Goal: Information Seeking & Learning: Check status

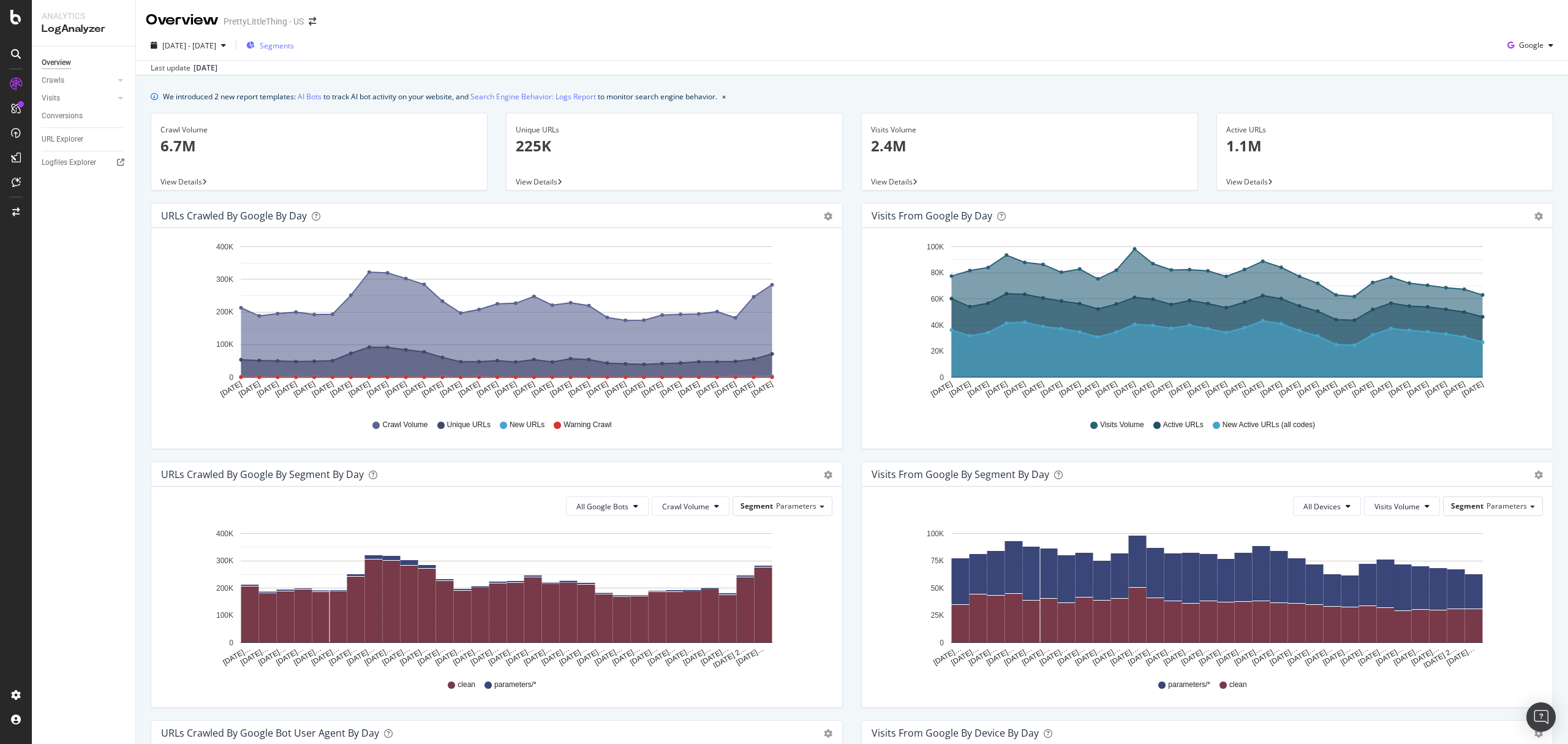
click at [291, 44] on span "Segments" at bounding box center [276, 45] width 34 height 10
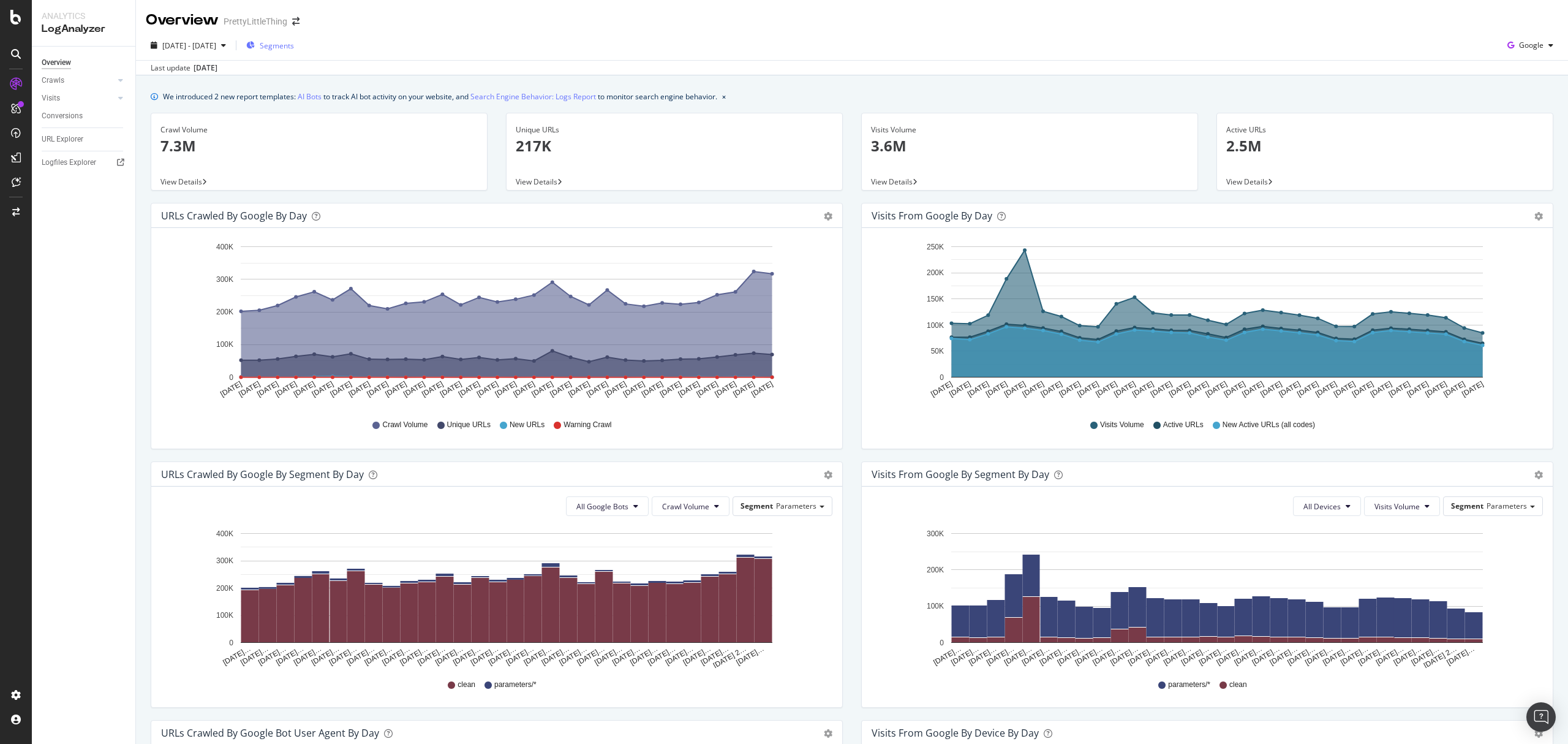
click at [294, 48] on span "Segments" at bounding box center [276, 45] width 34 height 10
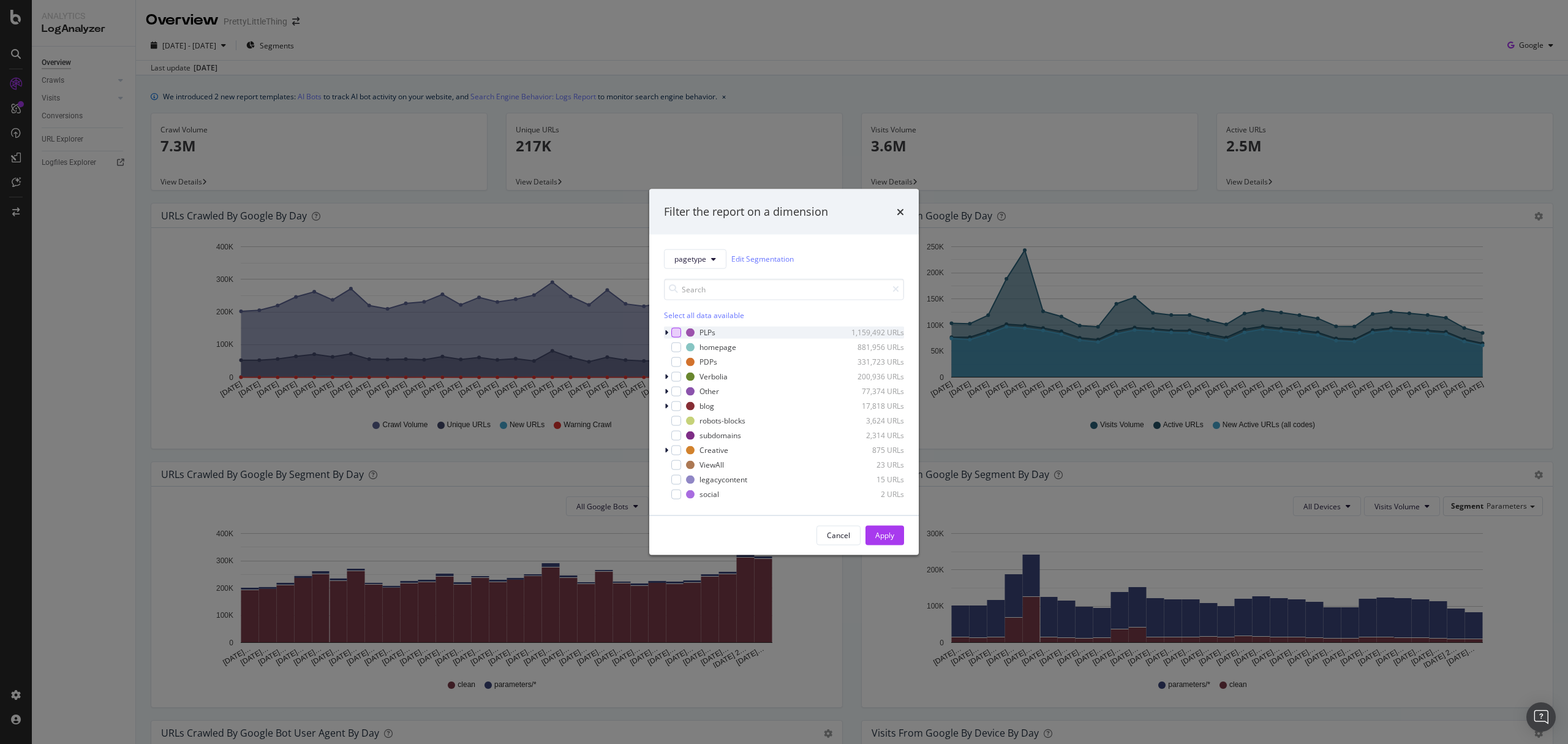
click at [674, 332] on div "modal" at bounding box center [676, 332] width 10 height 10
click at [883, 543] on div "Apply" at bounding box center [885, 535] width 19 height 18
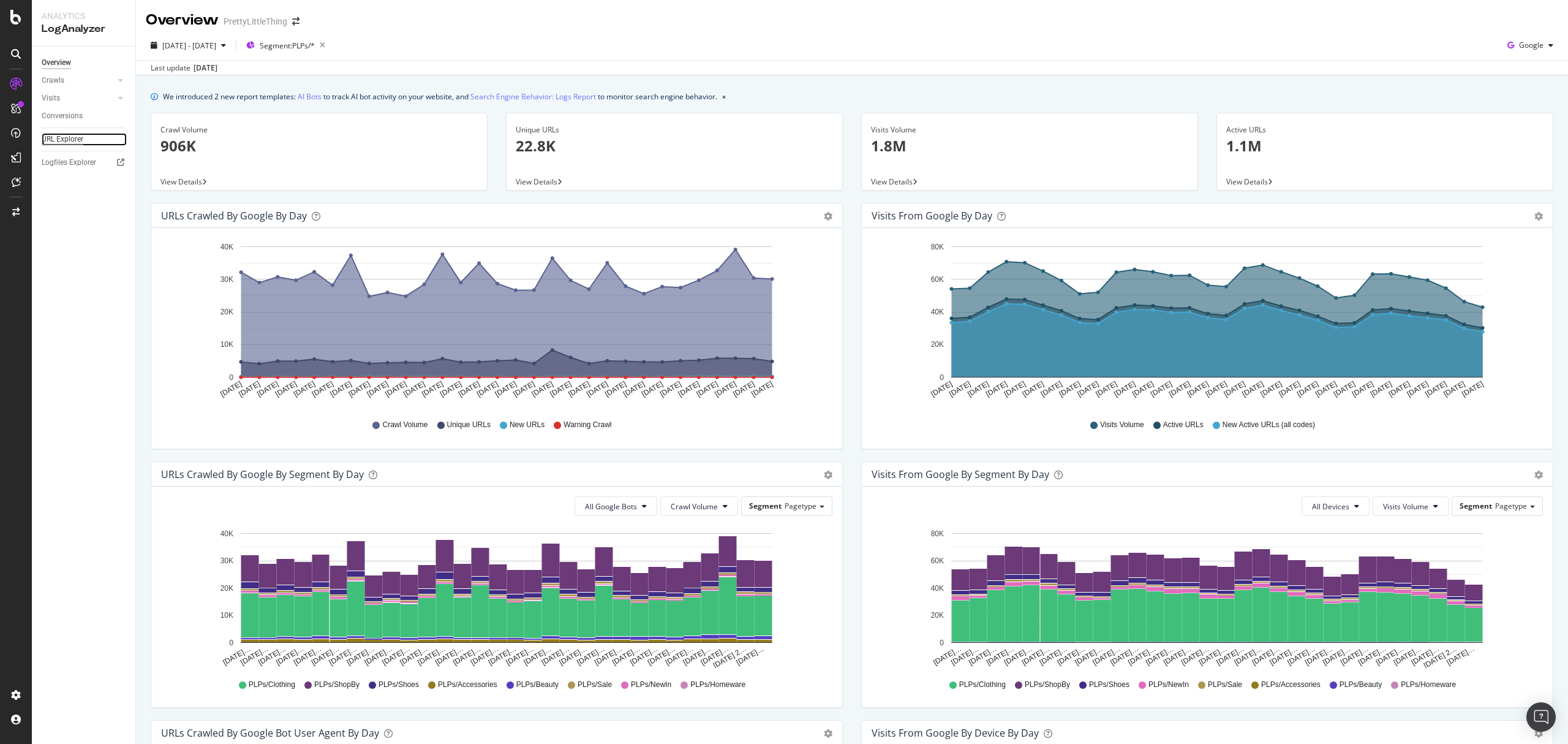
click at [57, 139] on div "URL Explorer" at bounding box center [63, 139] width 42 height 13
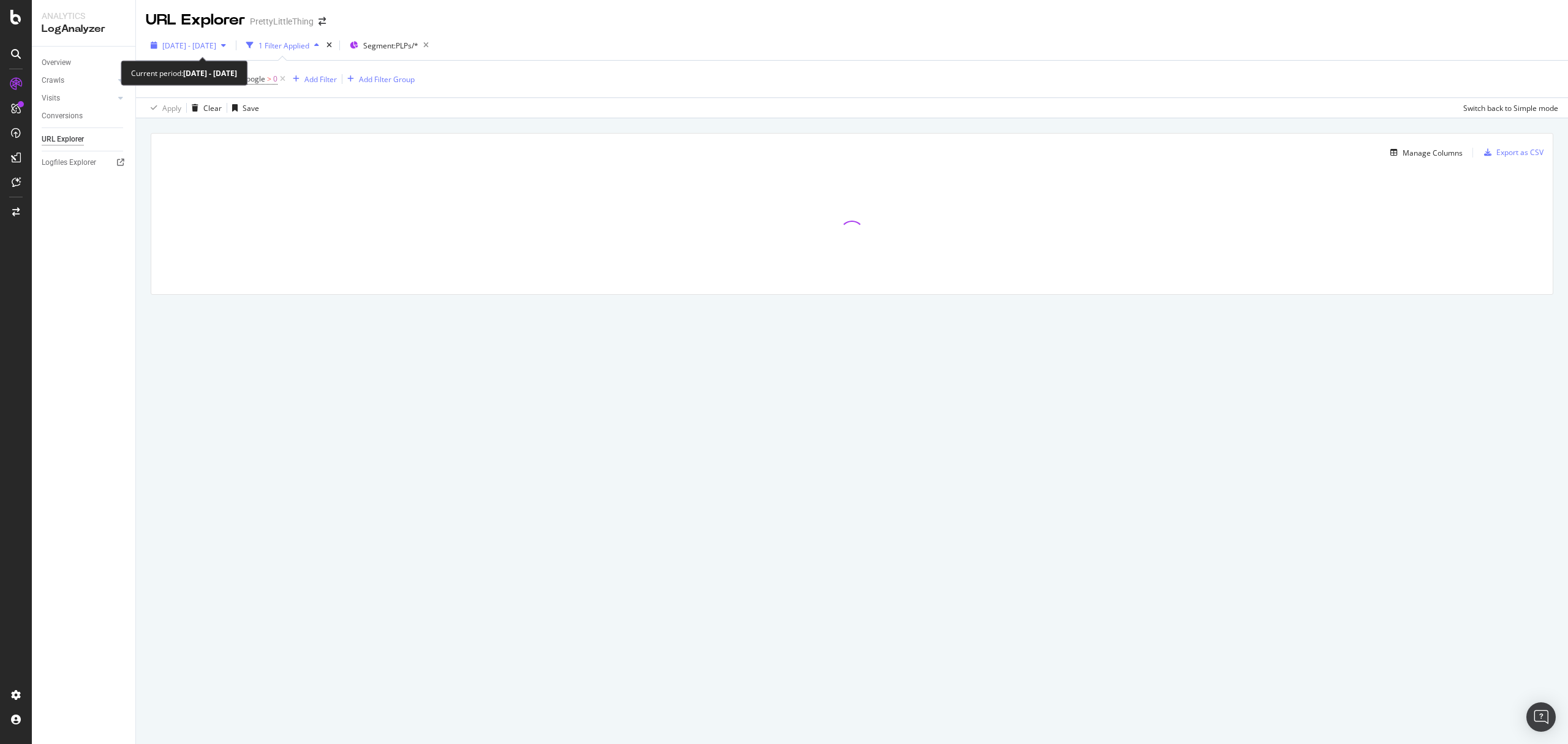
click at [216, 40] on span "[DATE] - [DATE]" at bounding box center [189, 45] width 54 height 10
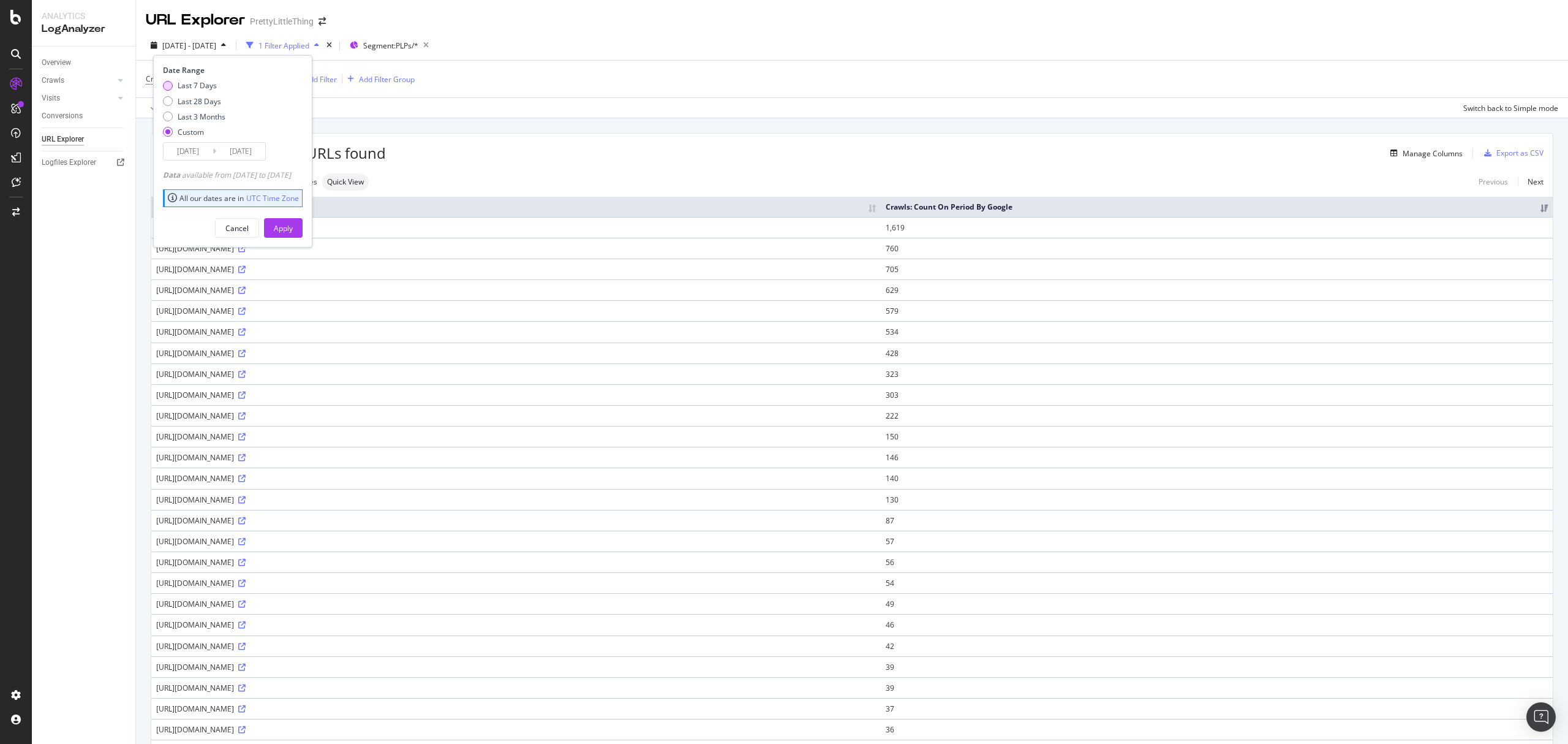
click at [194, 86] on div "Last 7 Days" at bounding box center [197, 85] width 39 height 10
type input "2025/08/11"
type input "2025/08/17"
click at [293, 234] on div "Apply" at bounding box center [283, 228] width 19 height 10
click at [1403, 157] on div "Manage Columns" at bounding box center [1433, 154] width 60 height 10
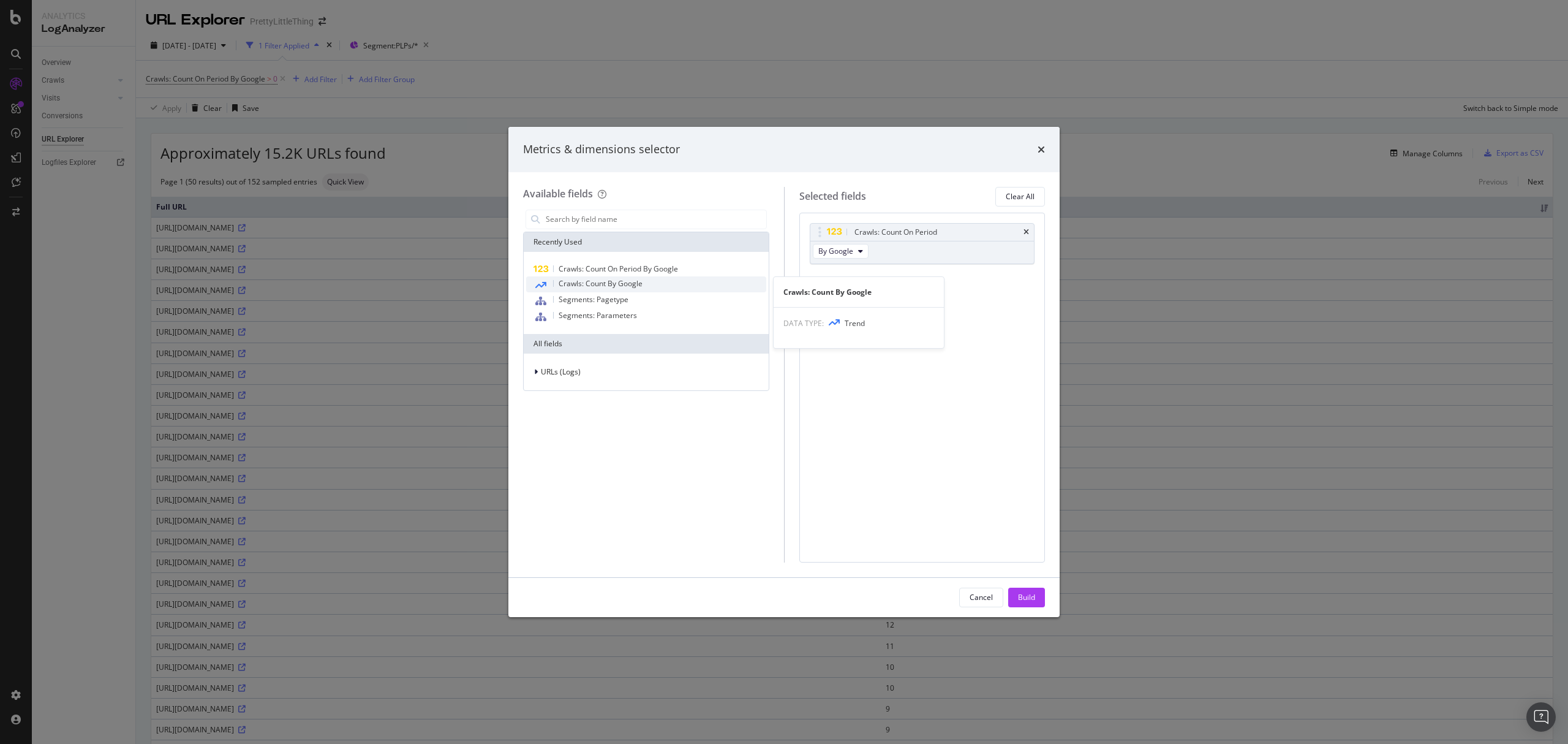
click at [609, 282] on span "Crawls: Count By Google" at bounding box center [600, 283] width 84 height 10
click at [1042, 155] on div "times" at bounding box center [1041, 149] width 8 height 16
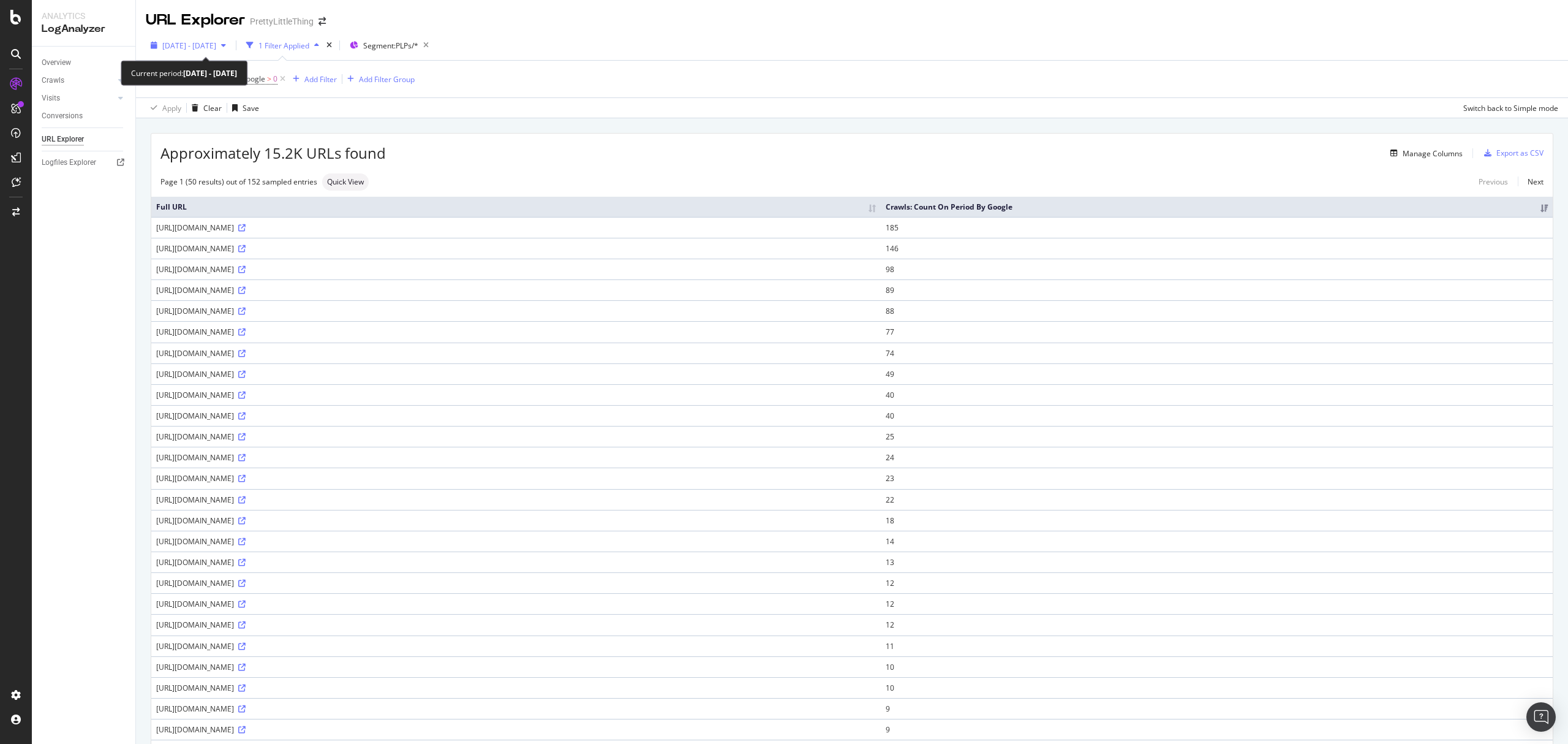
click at [231, 38] on div "2025 Aug. 11th - Aug. 17th" at bounding box center [189, 45] width 85 height 18
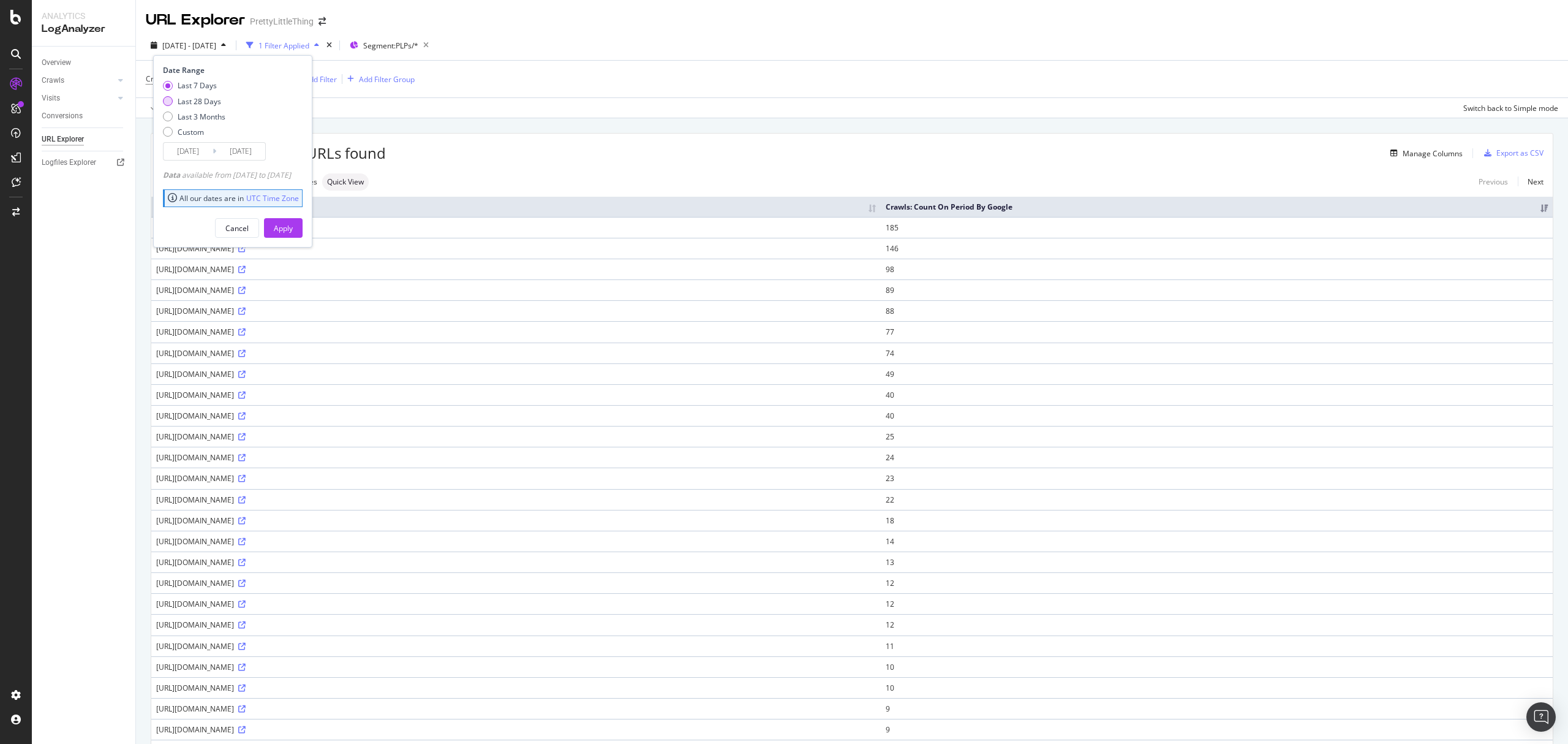
click at [199, 100] on div "Last 28 Days" at bounding box center [199, 101] width 43 height 10
type input "2025/07/21"
click at [293, 225] on div "Apply" at bounding box center [283, 228] width 19 height 10
click at [1411, 149] on div "Manage Columns" at bounding box center [1433, 154] width 60 height 10
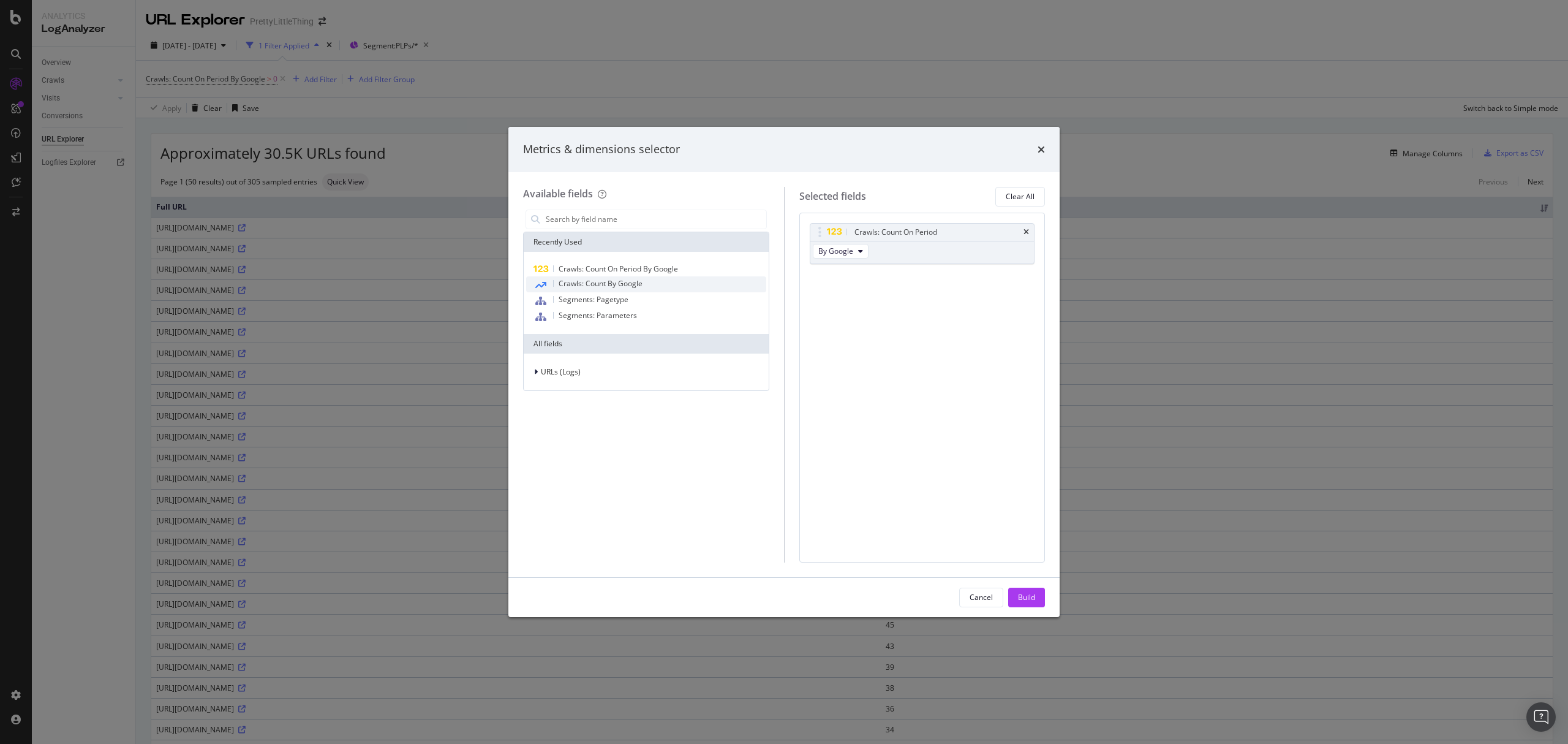
click at [601, 291] on div "Crawls: Count By Google" at bounding box center [647, 284] width 240 height 16
click at [1024, 595] on div "Build" at bounding box center [1026, 597] width 18 height 10
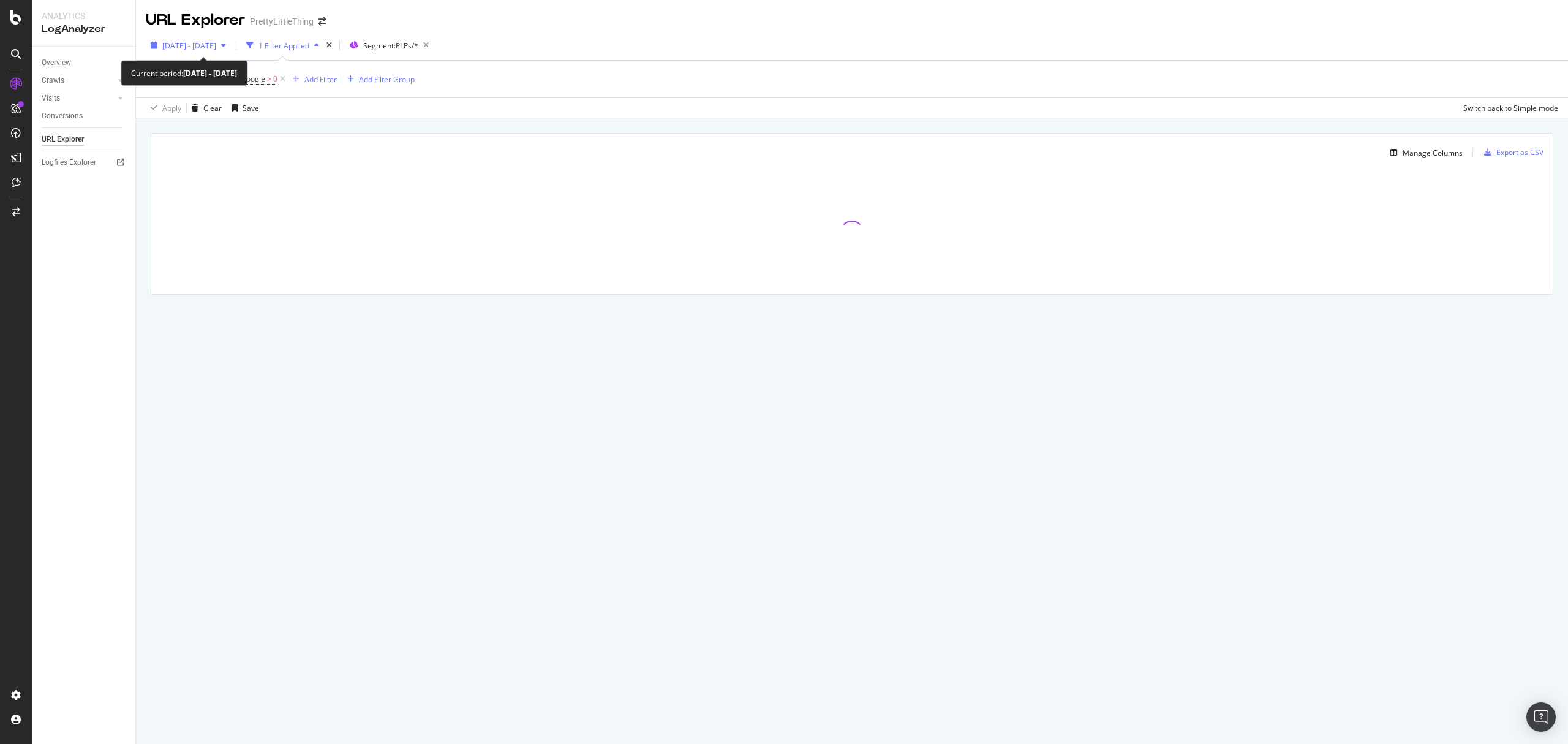
click at [216, 45] on span "2025 Jul. 21st - Aug. 17th" at bounding box center [189, 45] width 54 height 10
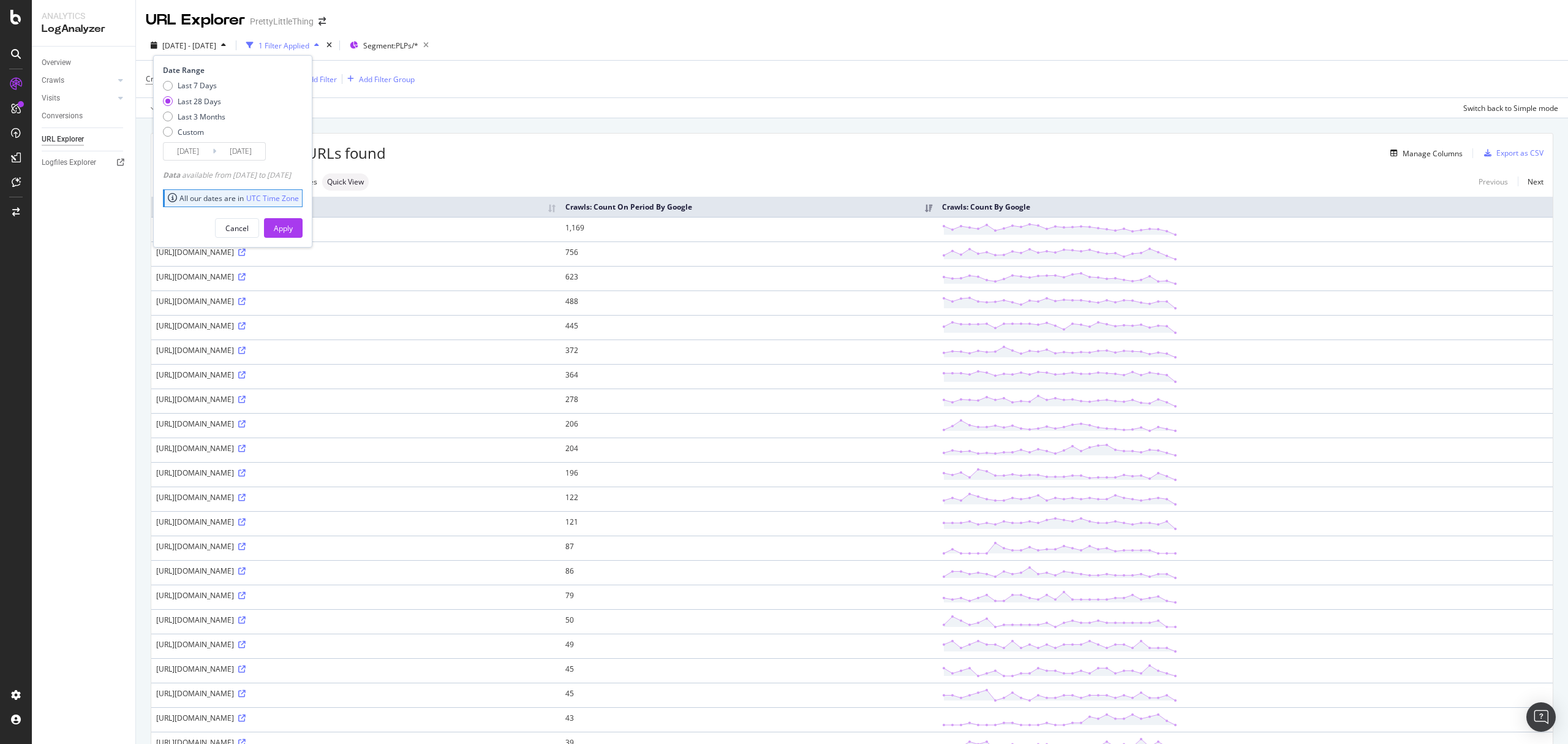
click at [194, 152] on input "2025/07/21" at bounding box center [188, 151] width 49 height 18
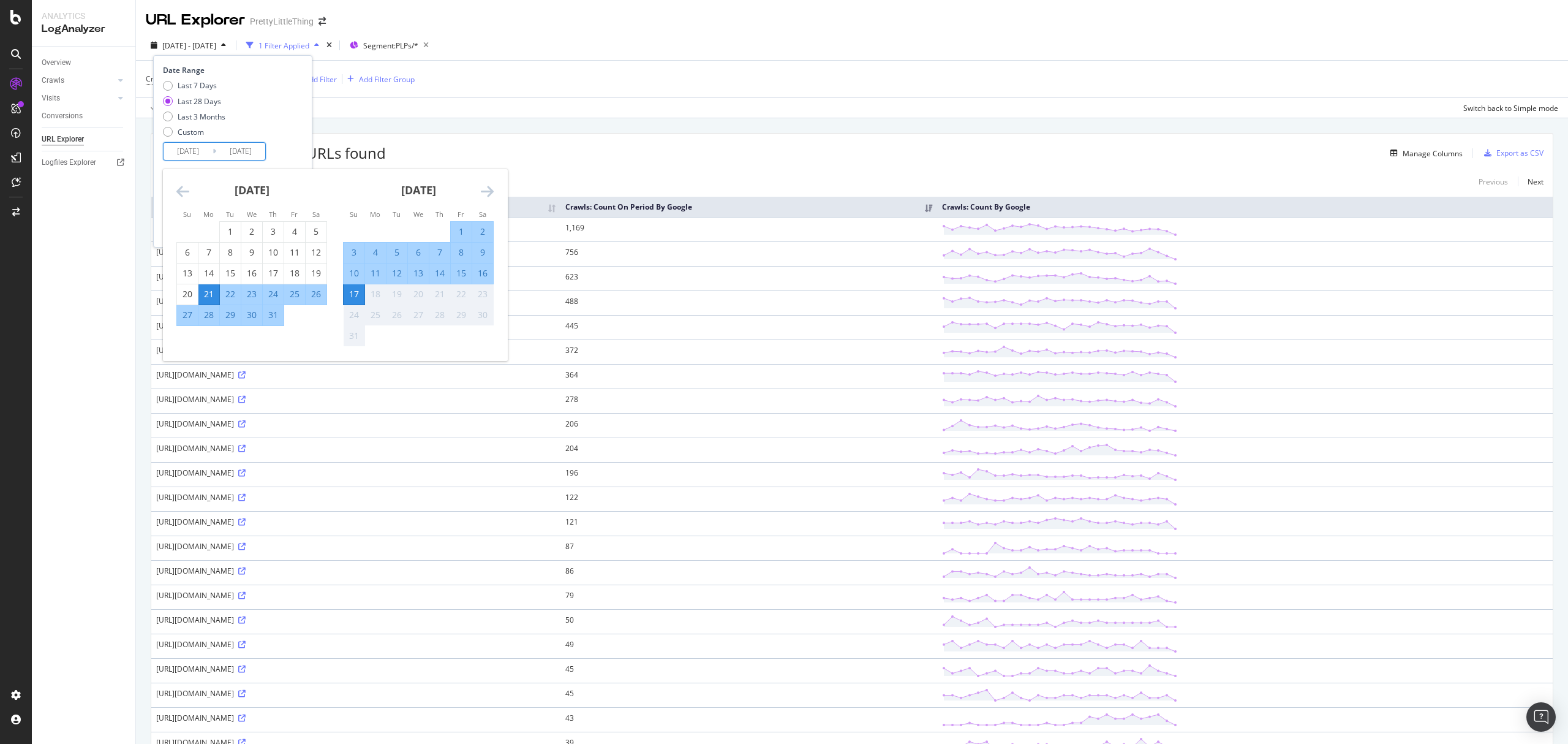
click at [180, 192] on icon "Move backward to switch to the previous month." at bounding box center [182, 191] width 13 height 15
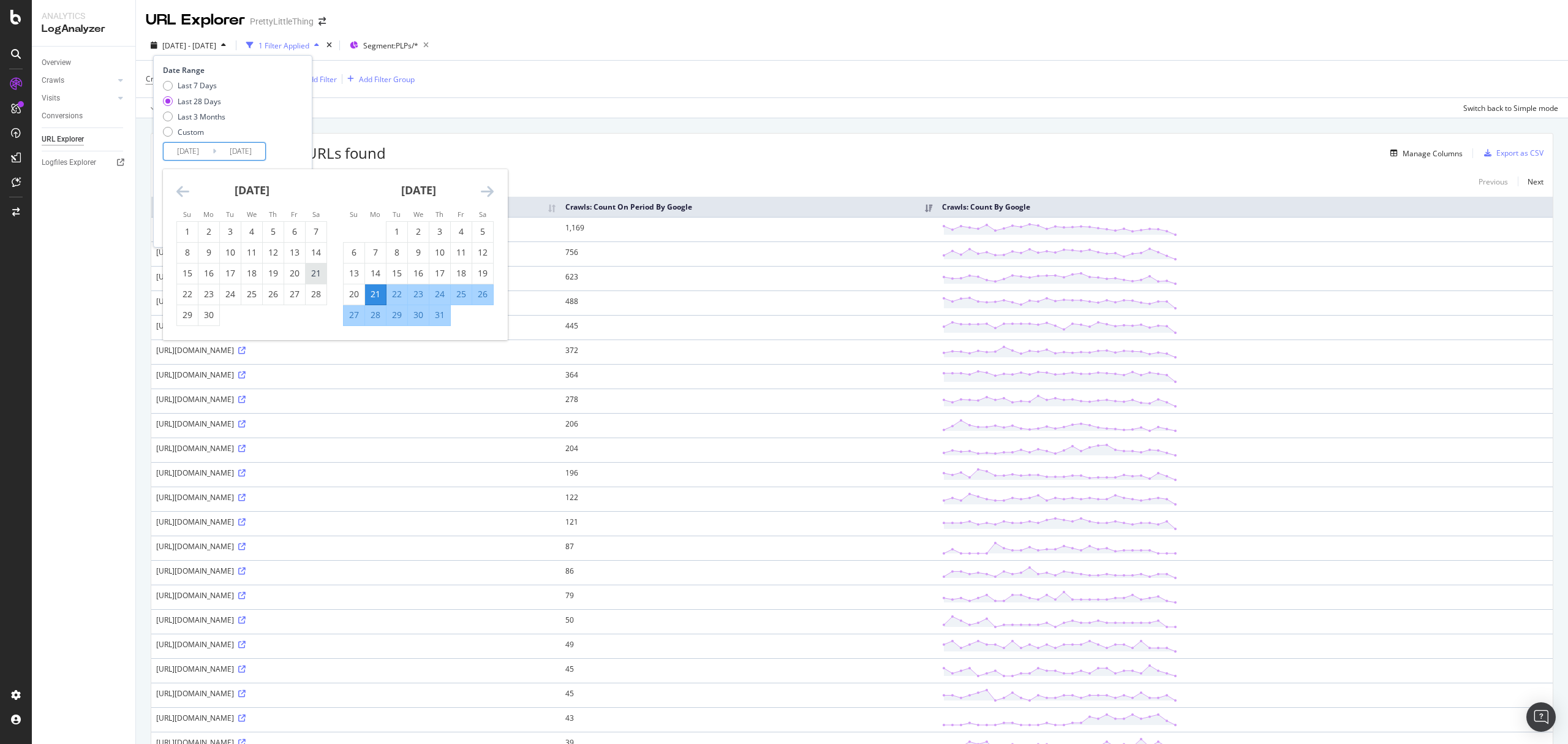
click at [315, 272] on div "21" at bounding box center [315, 273] width 21 height 13
type input "2025/06/21"
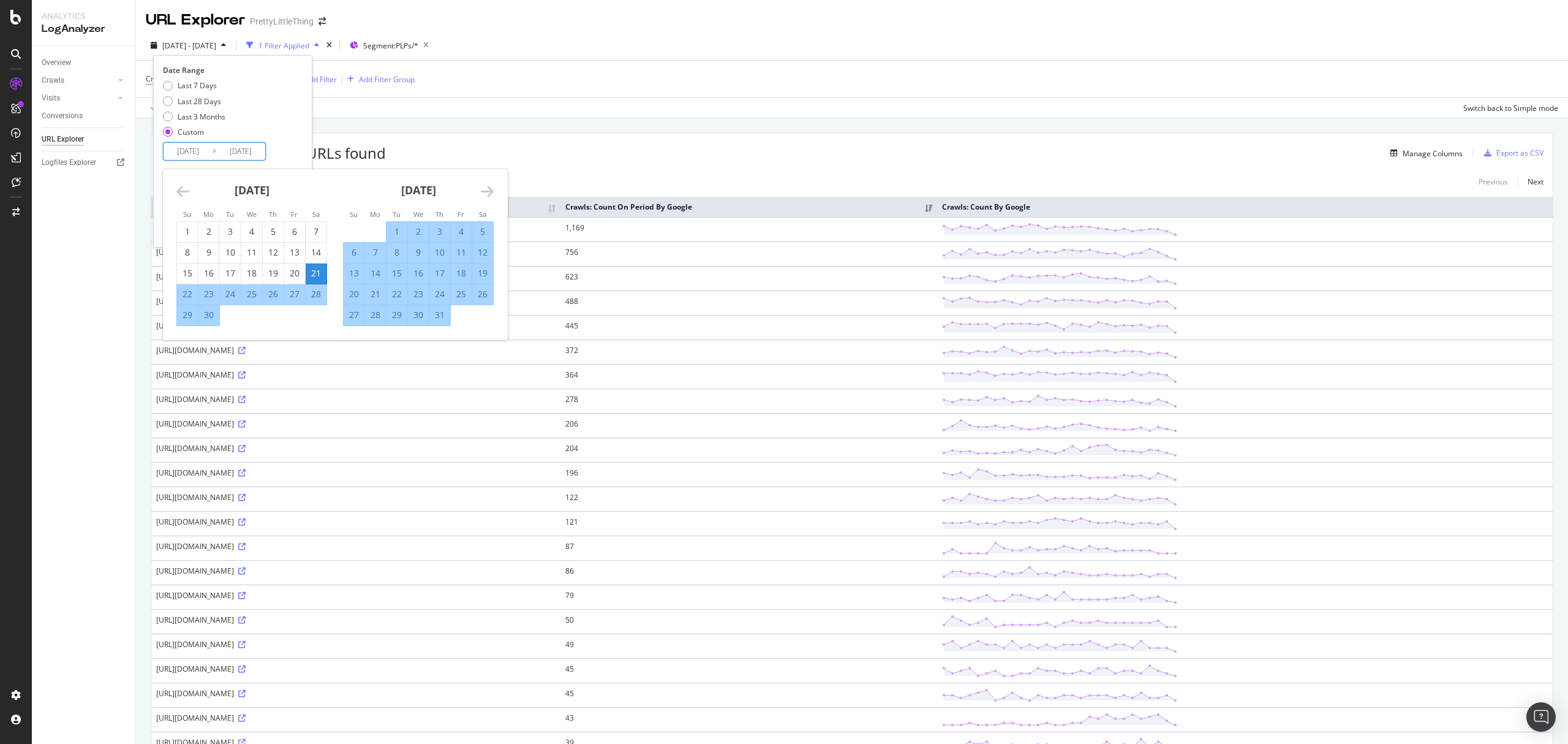
click at [349, 291] on div "20" at bounding box center [354, 294] width 21 height 13
type input "2025/07/20"
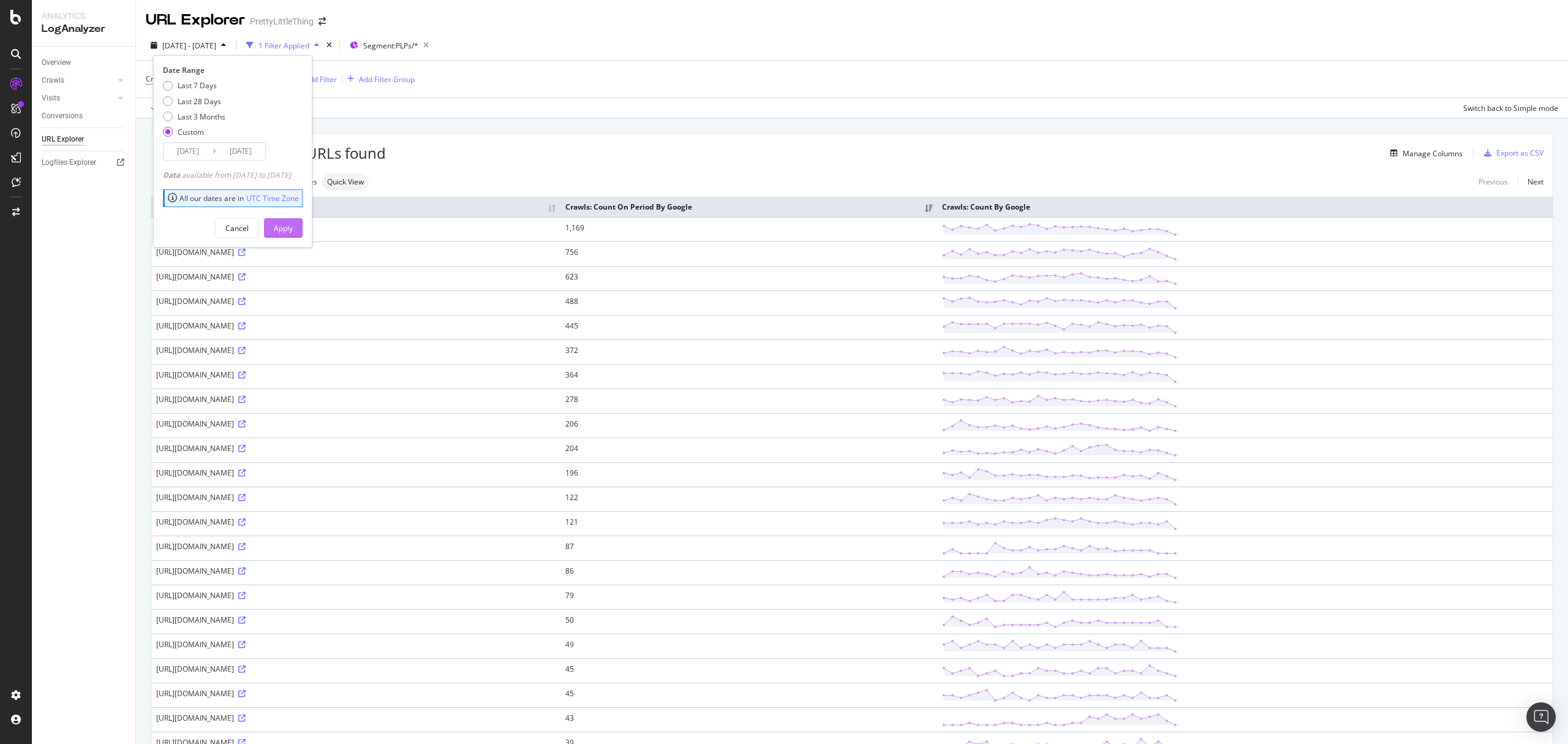
click at [293, 229] on div "Apply" at bounding box center [283, 228] width 19 height 10
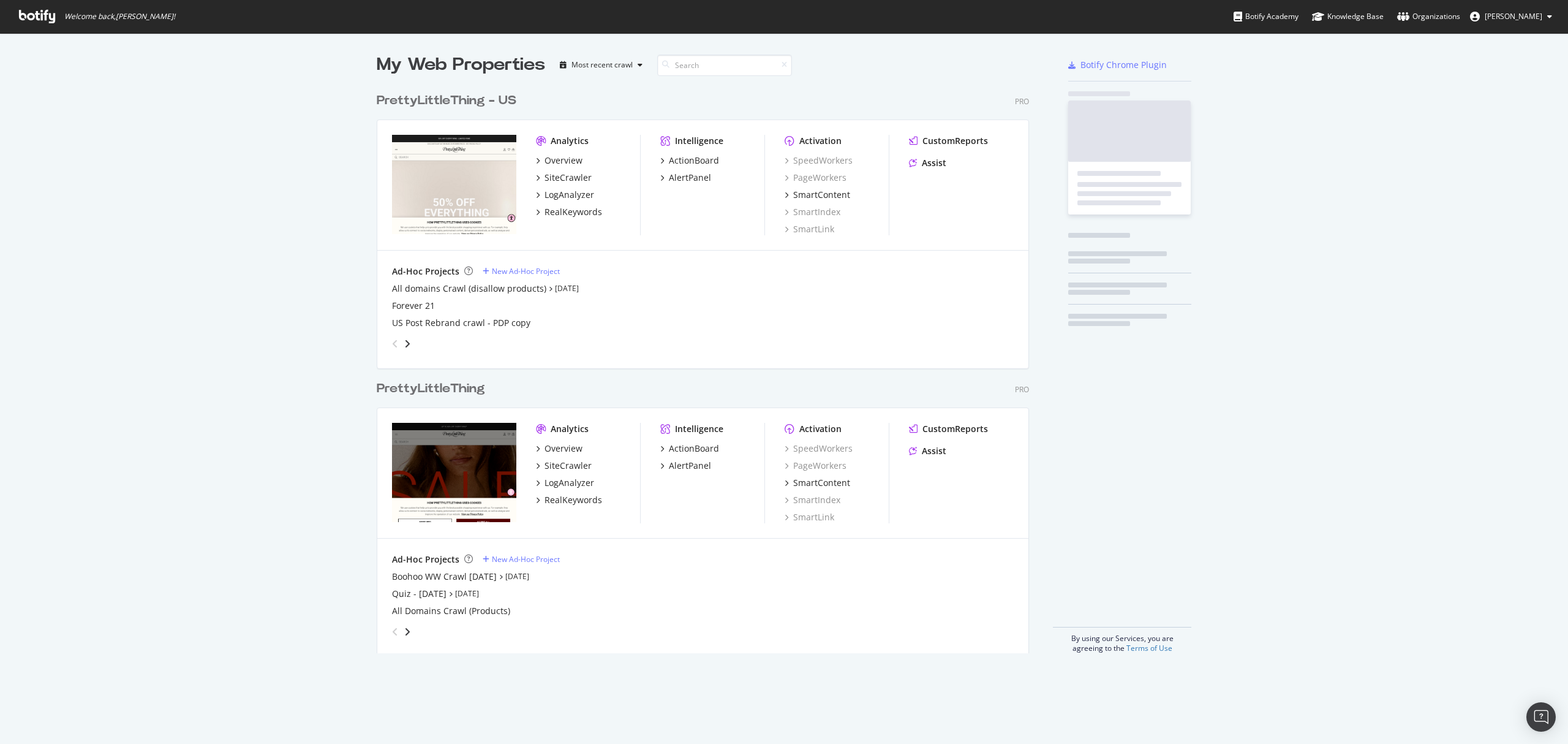
scroll to position [564, 650]
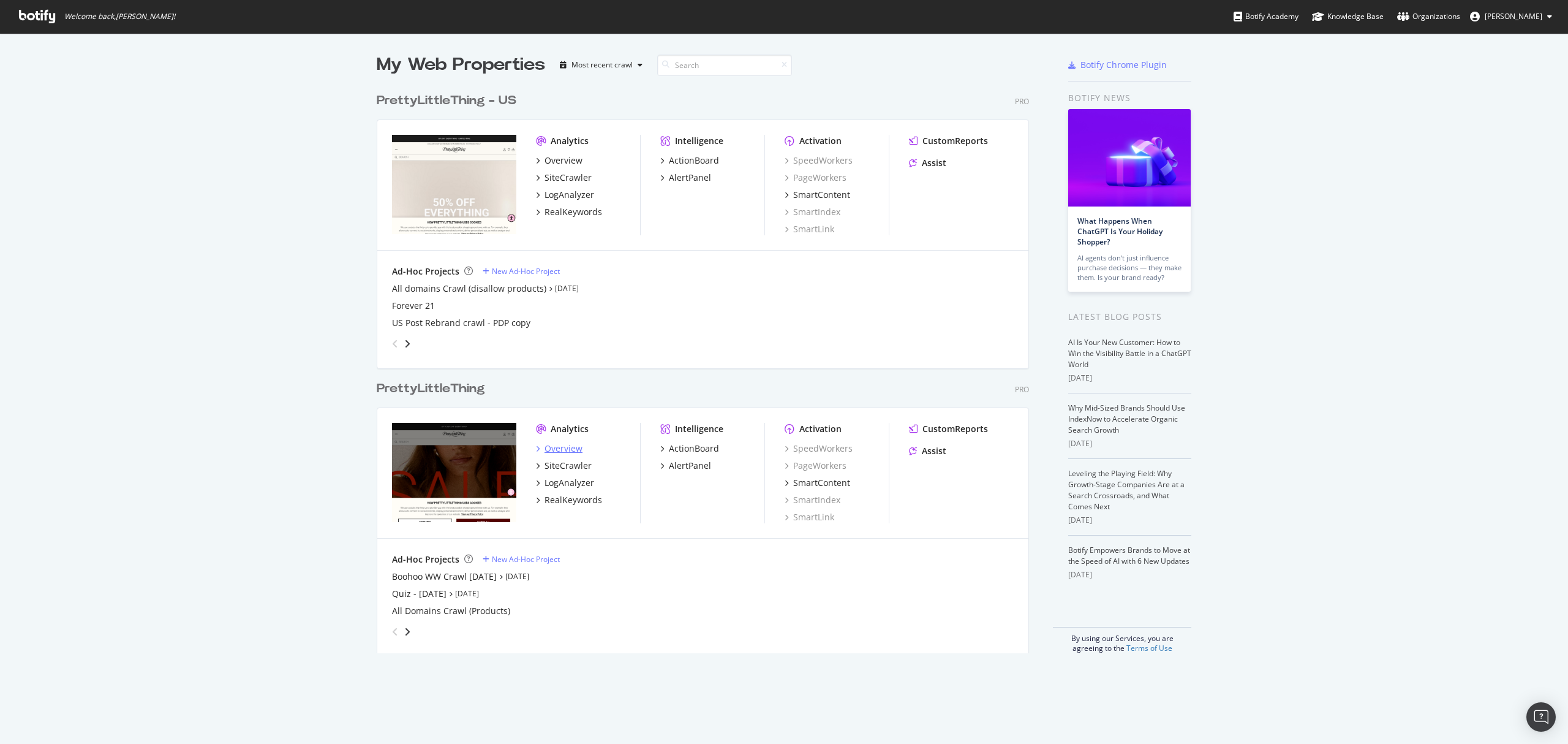
click at [562, 450] on div "Overview" at bounding box center [564, 448] width 38 height 13
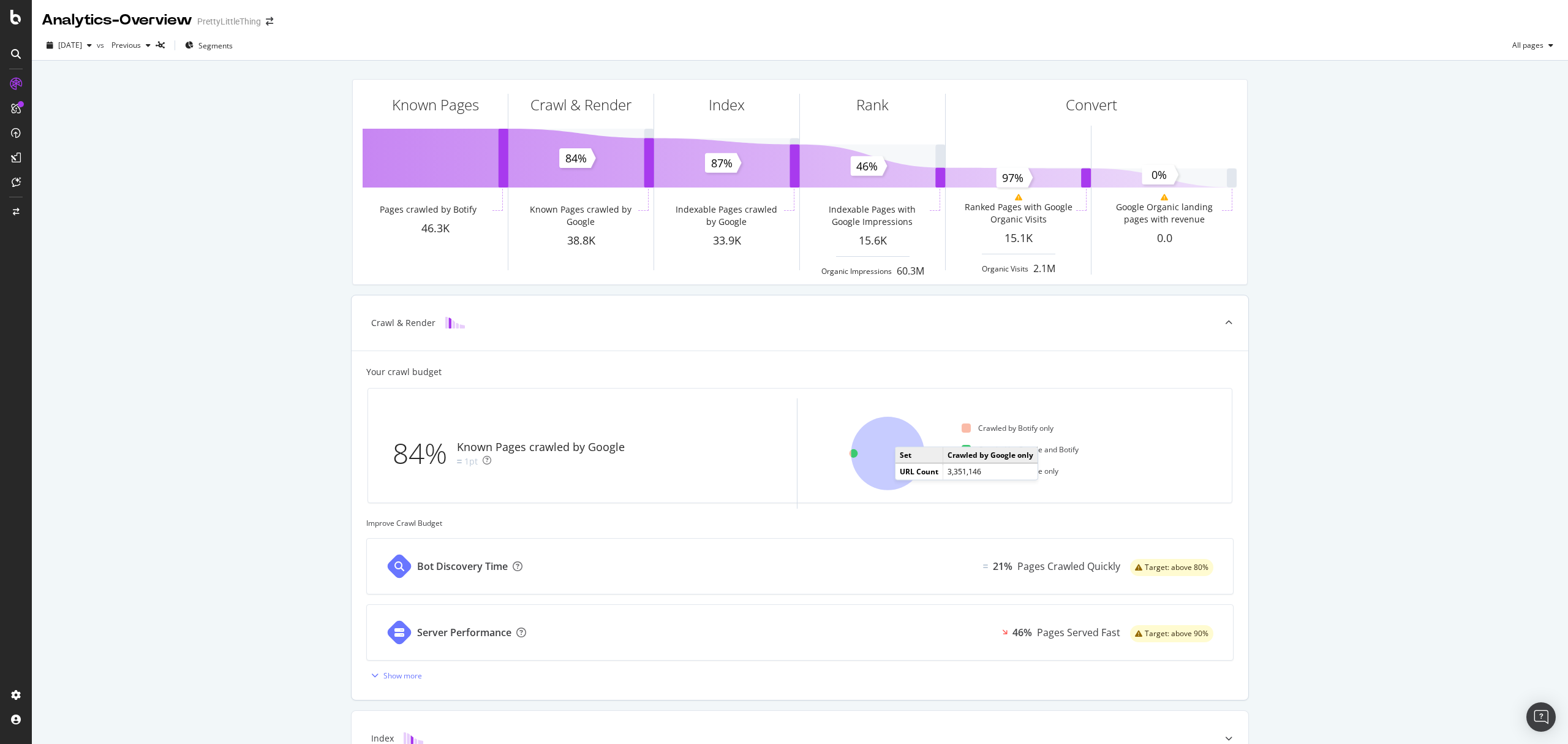
click at [901, 435] on icon at bounding box center [888, 453] width 73 height 73
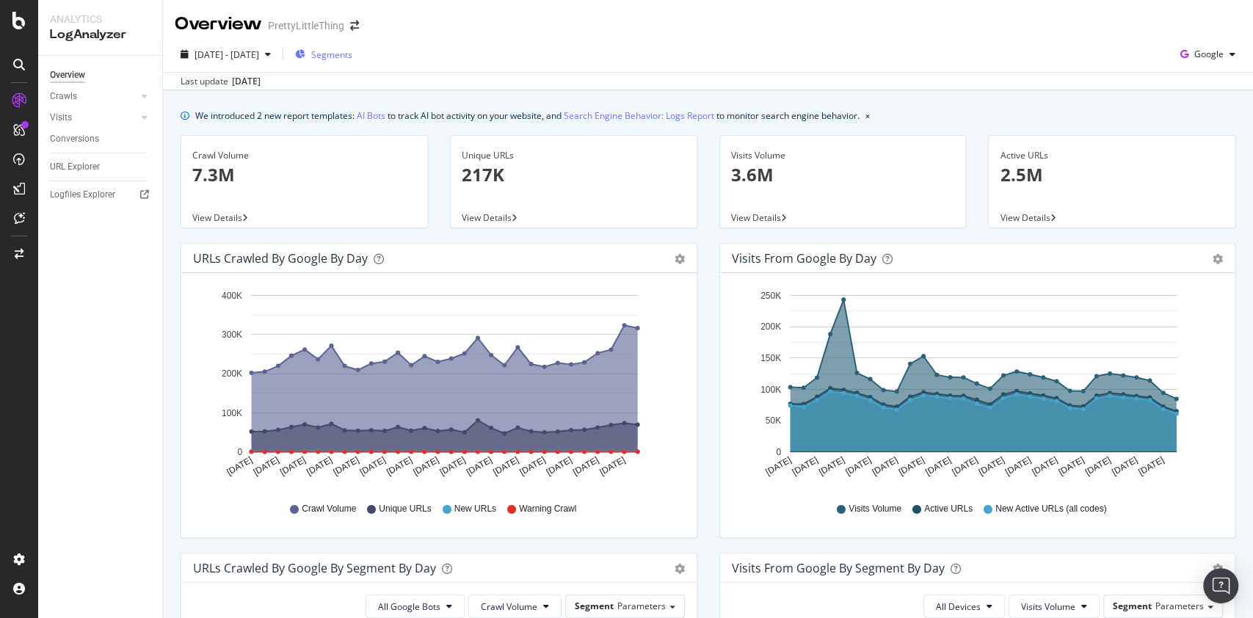
click at [352, 59] on span "Segments" at bounding box center [331, 54] width 41 height 12
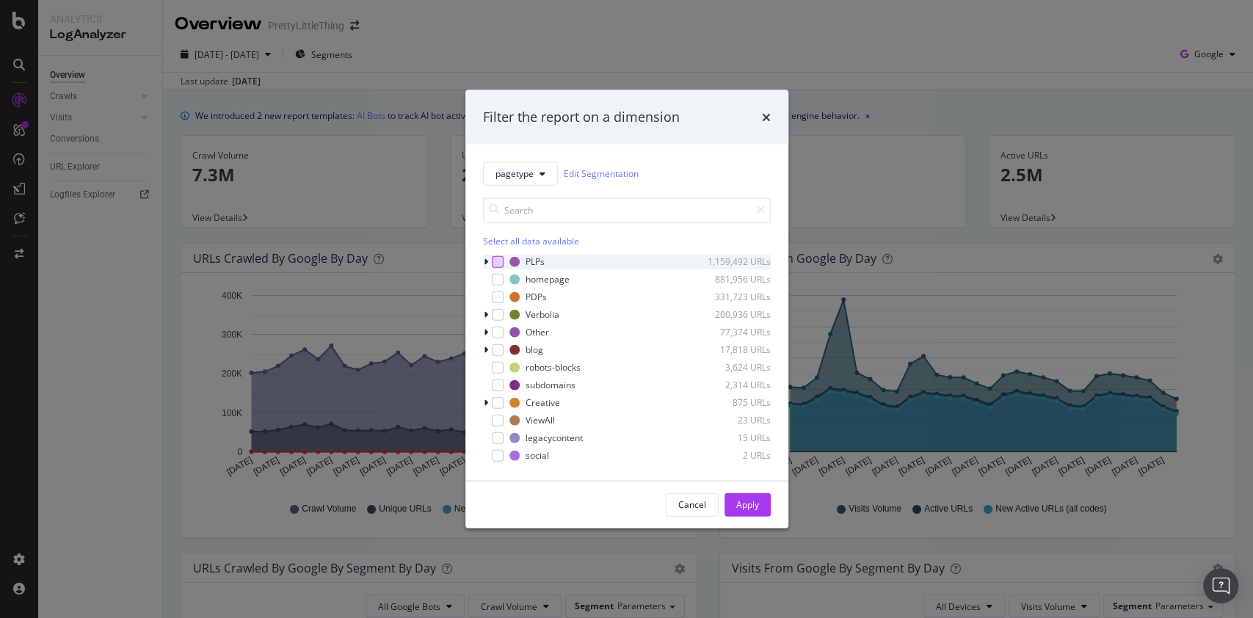
click at [498, 259] on div "modal" at bounding box center [498, 261] width 12 height 12
click at [757, 498] on div "Apply" at bounding box center [747, 504] width 23 height 12
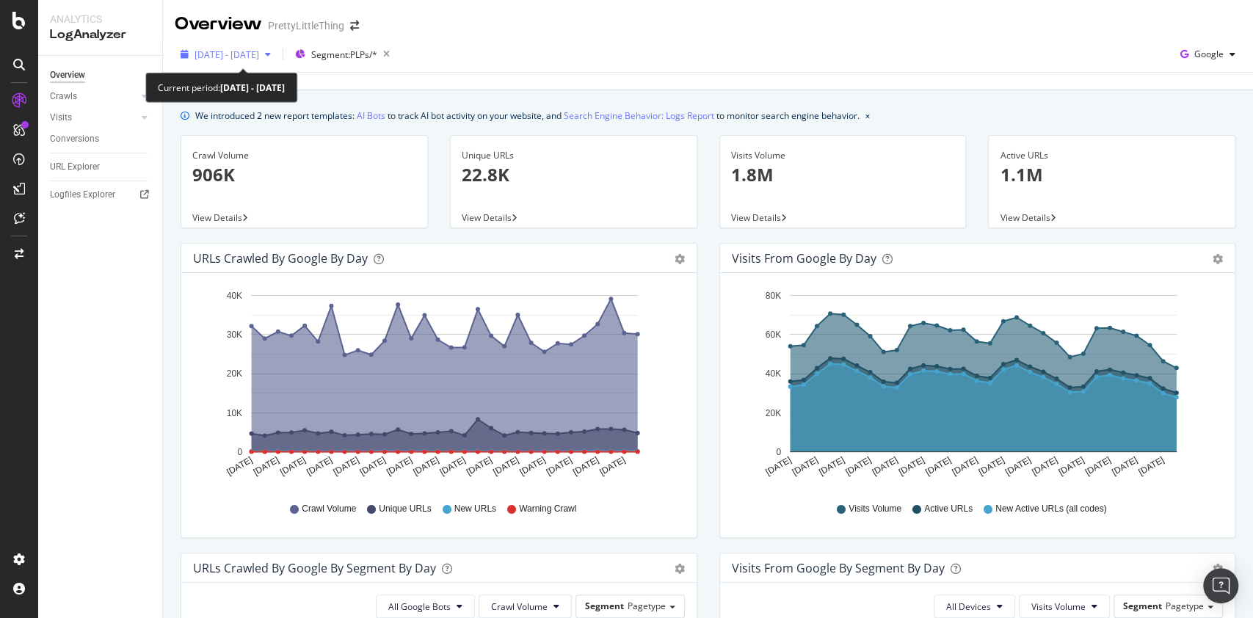
click at [244, 53] on span "[DATE] - [DATE]" at bounding box center [227, 54] width 65 height 12
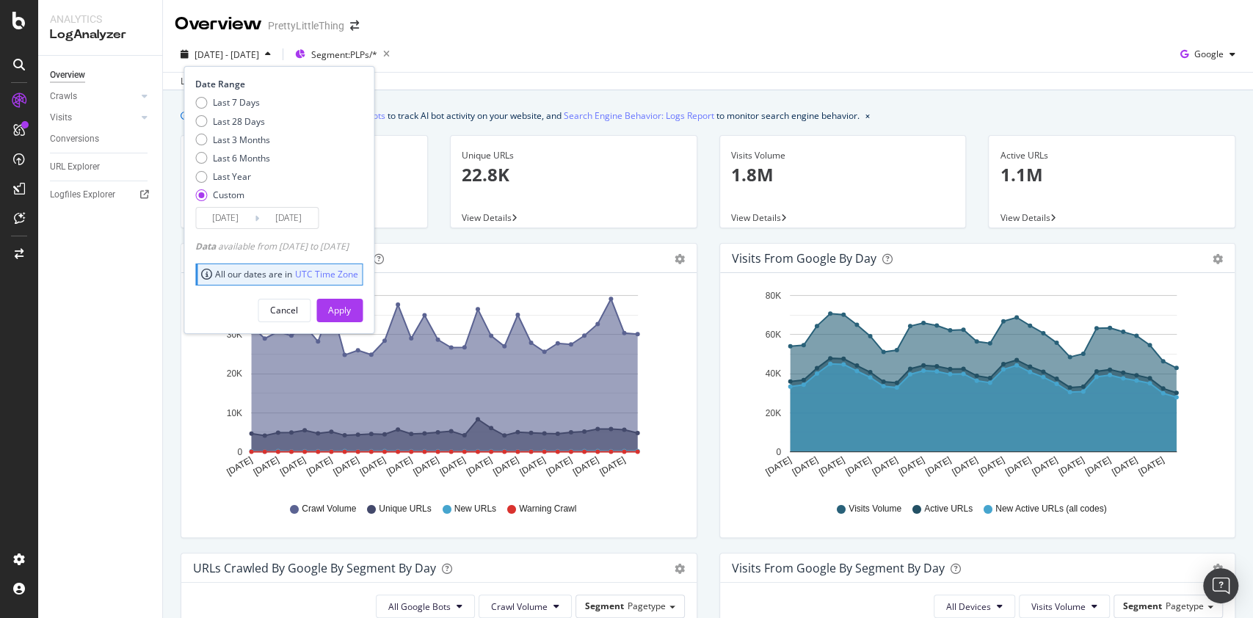
click at [217, 214] on input "2025/06/13" at bounding box center [225, 218] width 59 height 21
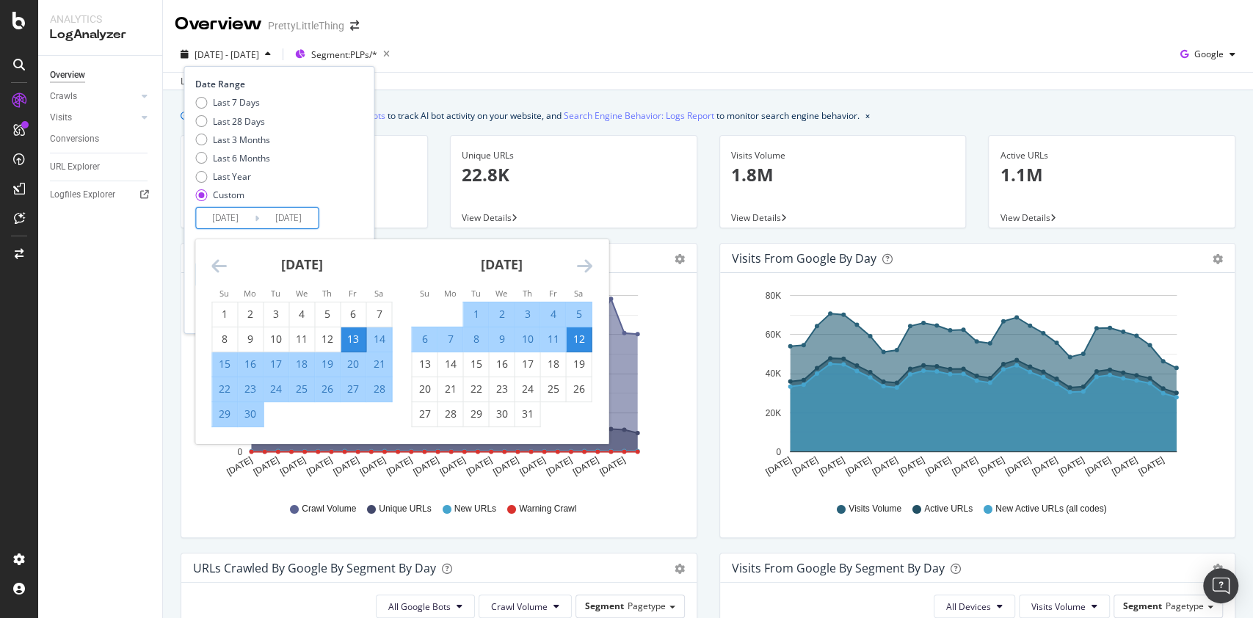
click at [573, 337] on div "12" at bounding box center [578, 339] width 25 height 15
type input "[DATE]"
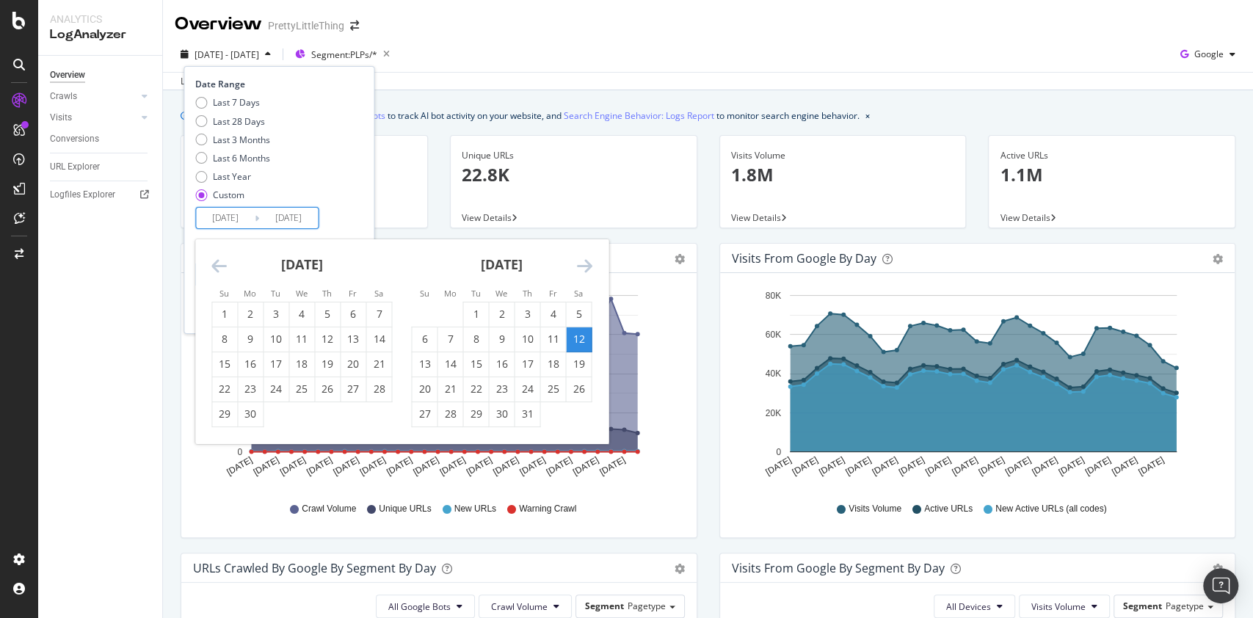
click at [582, 265] on icon "Move forward to switch to the next month." at bounding box center [583, 266] width 15 height 18
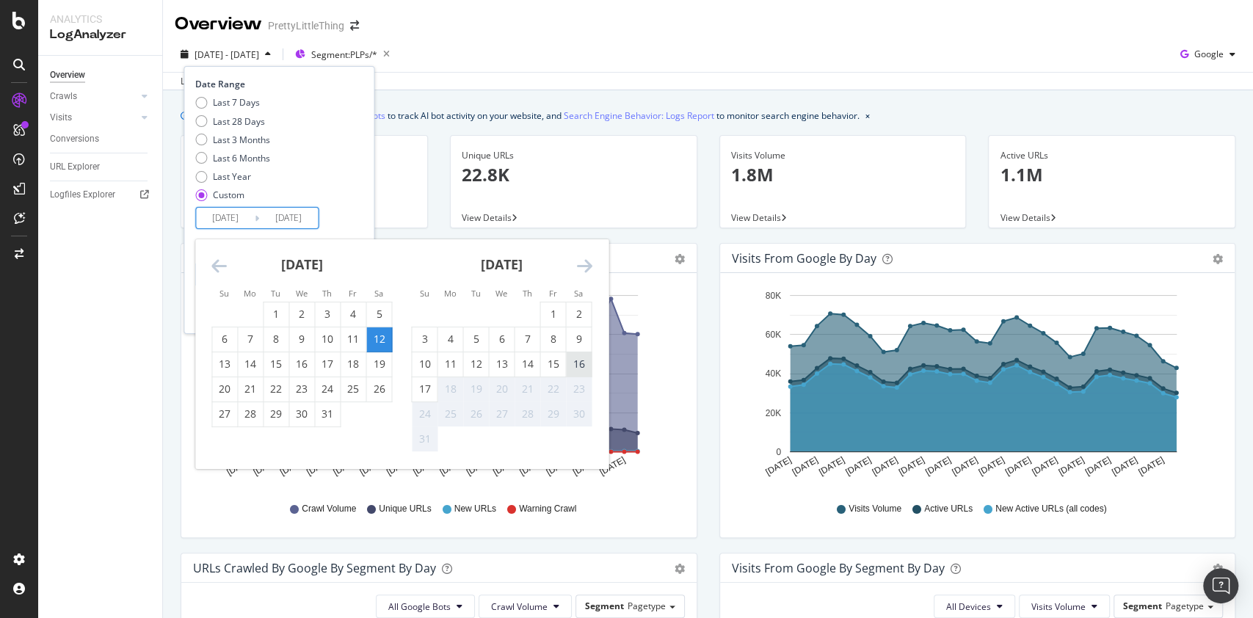
click at [579, 361] on div "16" at bounding box center [578, 364] width 25 height 15
type input "[DATE]"
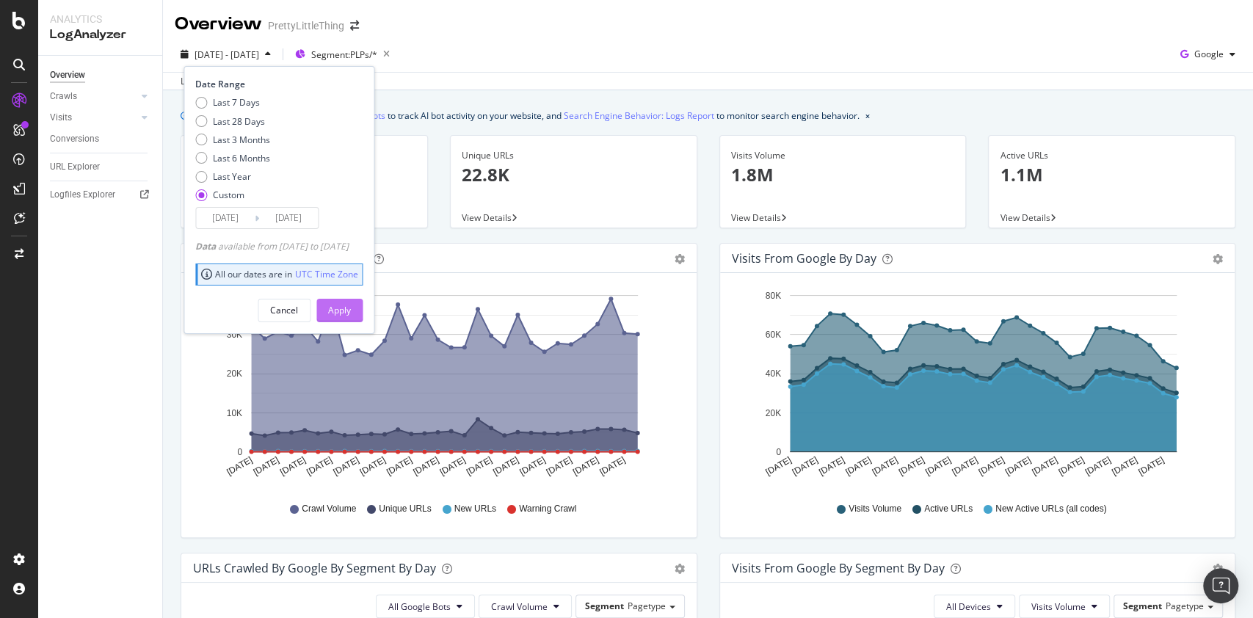
click at [351, 314] on div "Apply" at bounding box center [339, 310] width 23 height 12
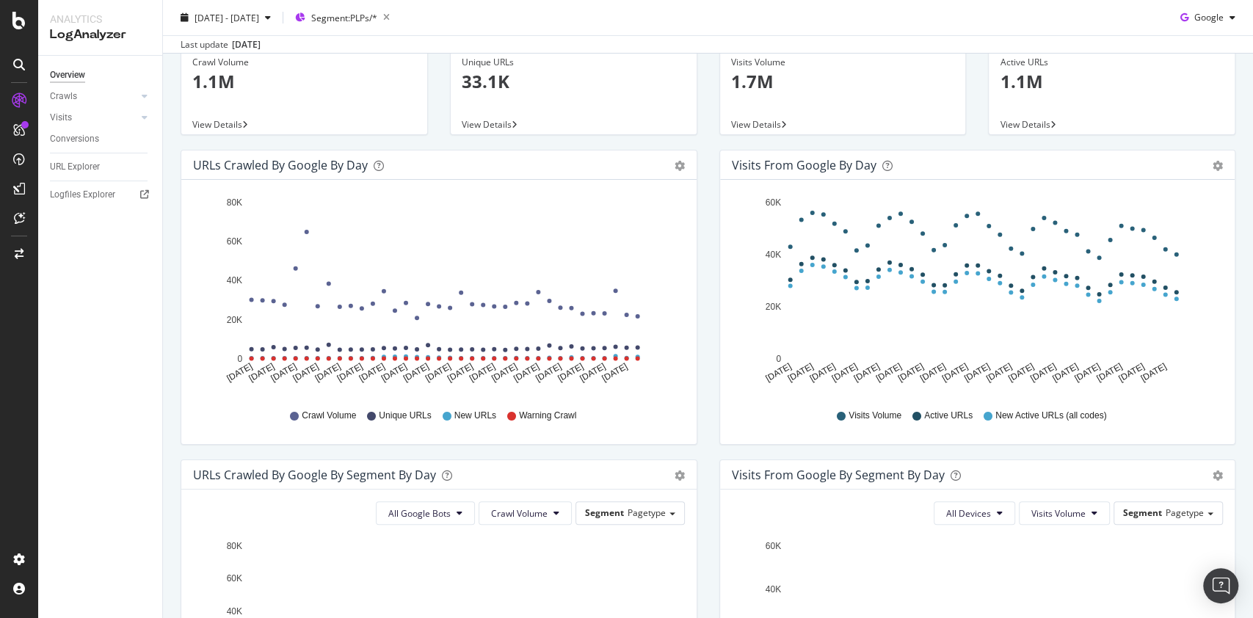
scroll to position [95, 0]
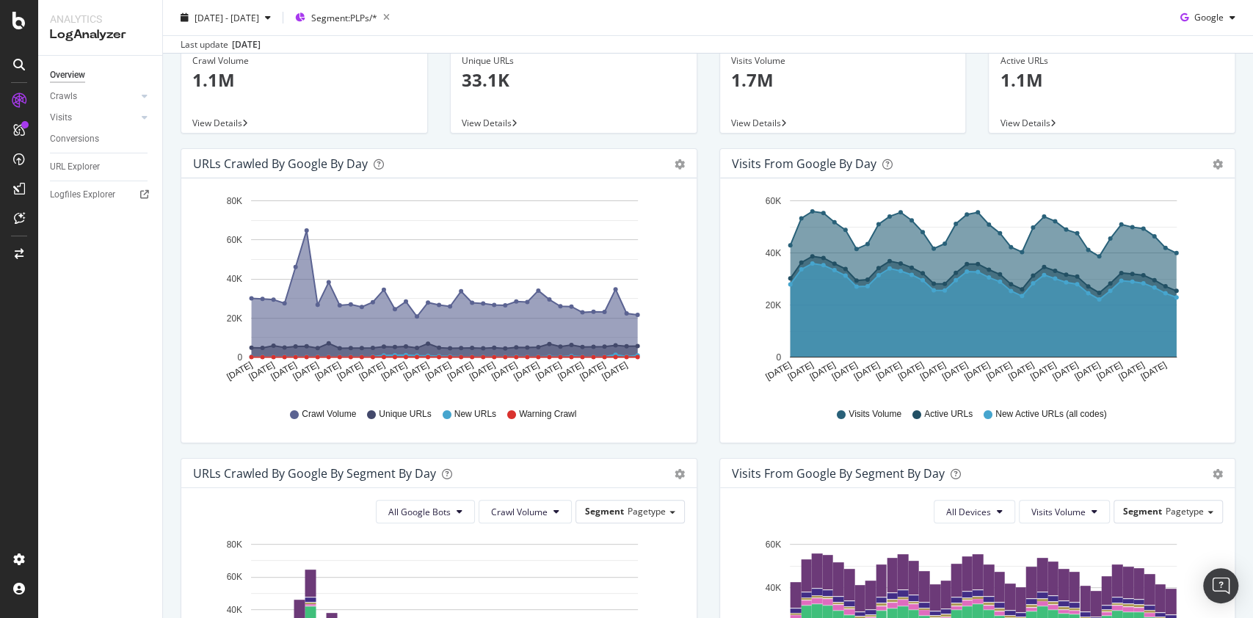
click at [214, 117] on span "View Details" at bounding box center [217, 123] width 50 height 12
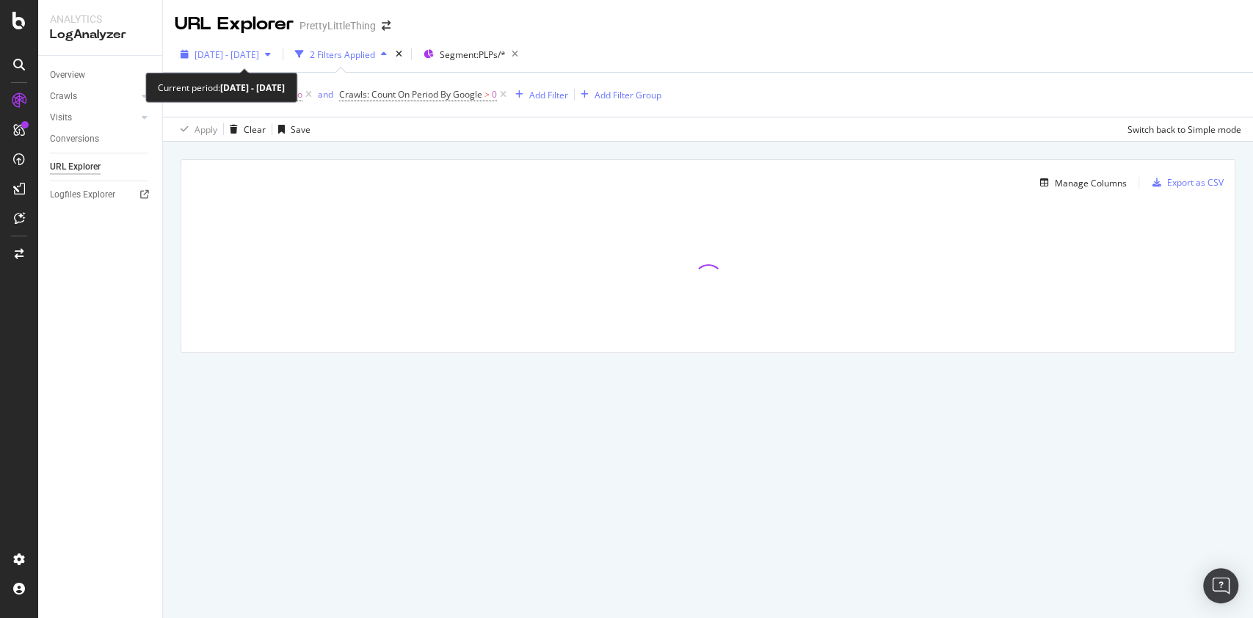
click at [259, 54] on span "2025 Jul. 12th - Aug. 16th" at bounding box center [227, 54] width 65 height 12
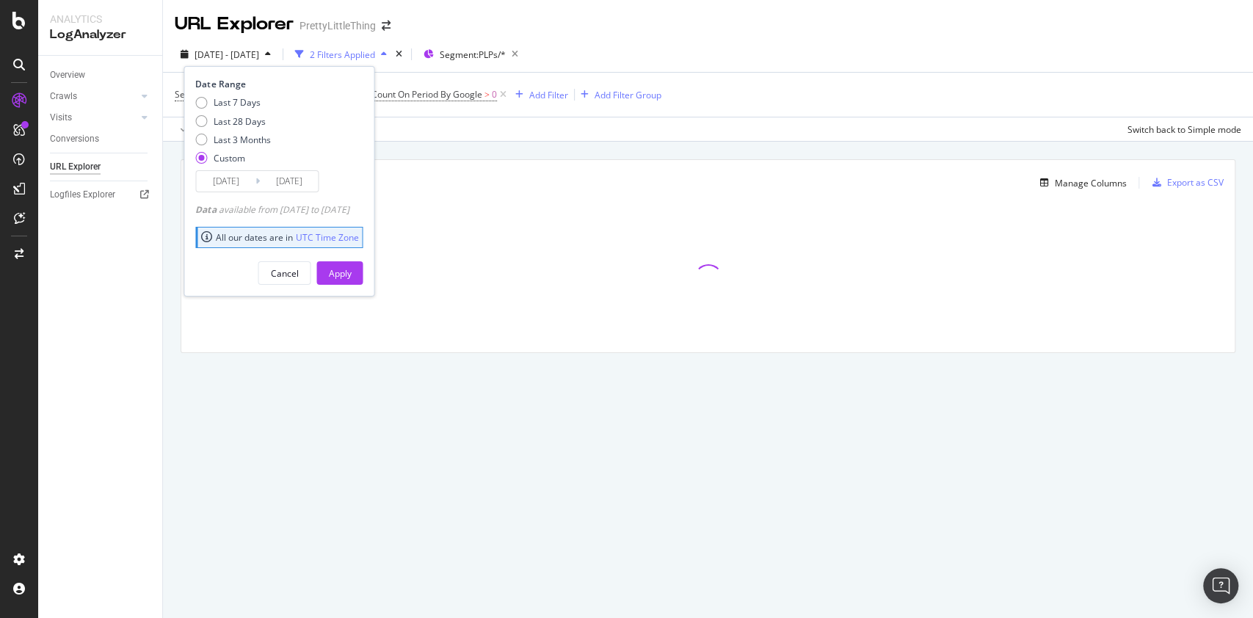
click at [826, 92] on div "Segments: Resource Page = No and Crawls: Count On Period By Google > 0 Add Filt…" at bounding box center [708, 95] width 1067 height 44
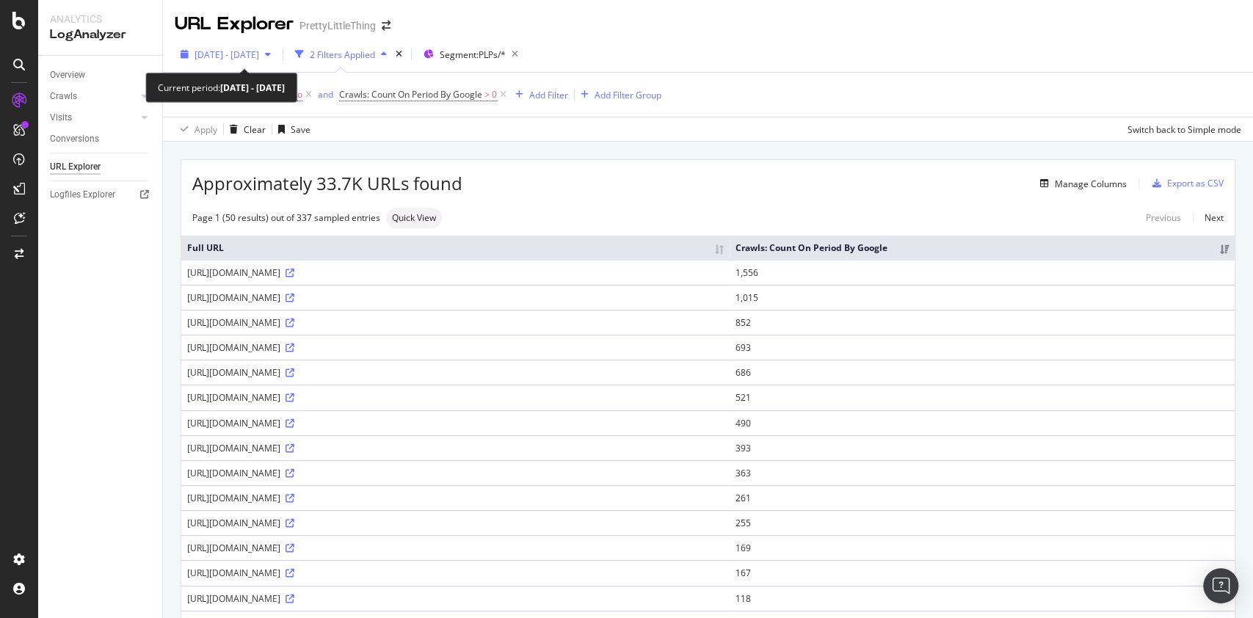
click at [259, 59] on span "2025 Jul. 12th - Aug. 16th" at bounding box center [227, 54] width 65 height 12
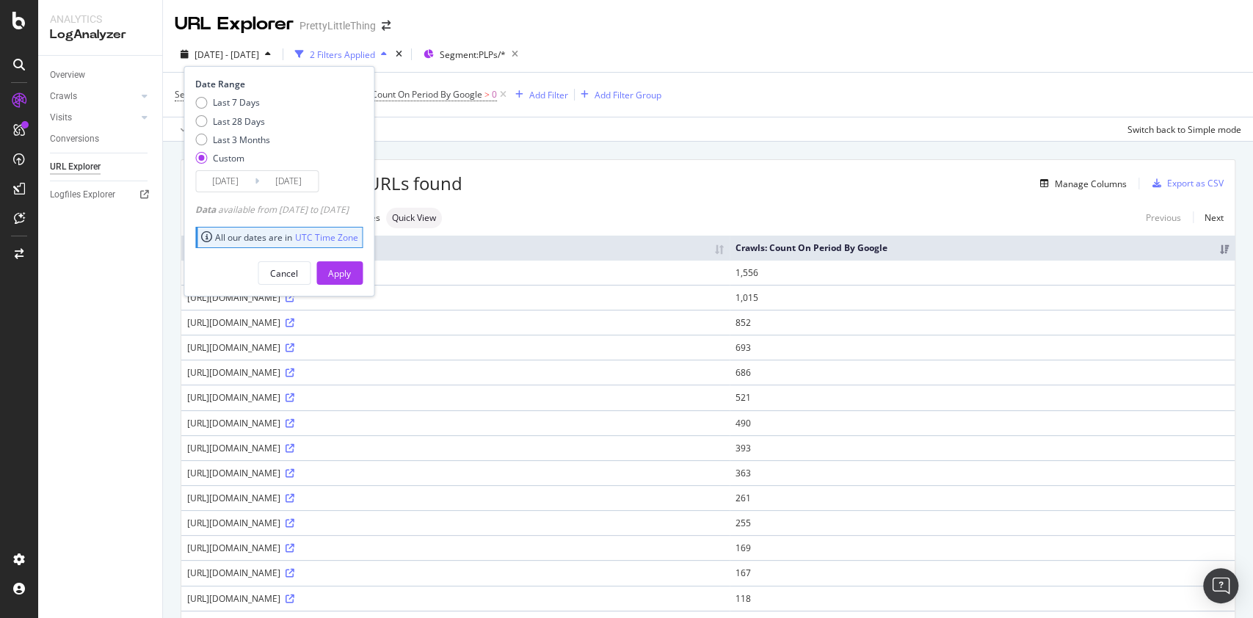
click at [834, 37] on div "2025 Jul. 12th - Aug. 16th 2 Filters Applied Segment: PLPs/* Date Range Last 7 …" at bounding box center [708, 89] width 1090 height 105
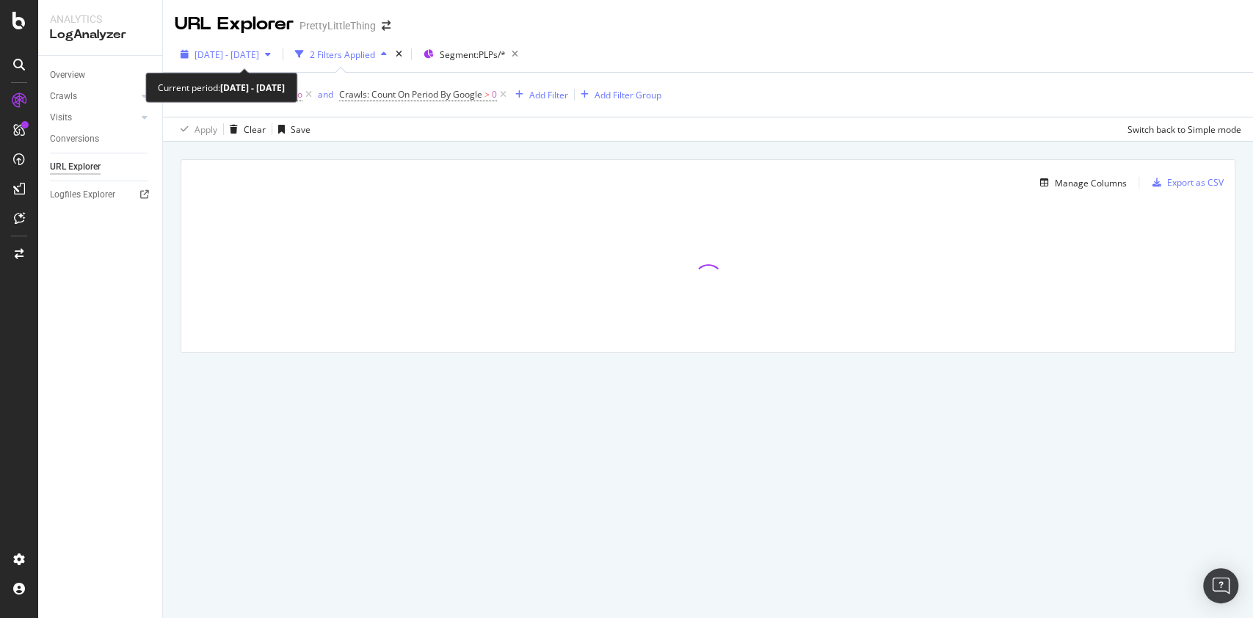
click at [258, 51] on span "2025 Jul. 12th - Aug. 16th" at bounding box center [227, 54] width 65 height 12
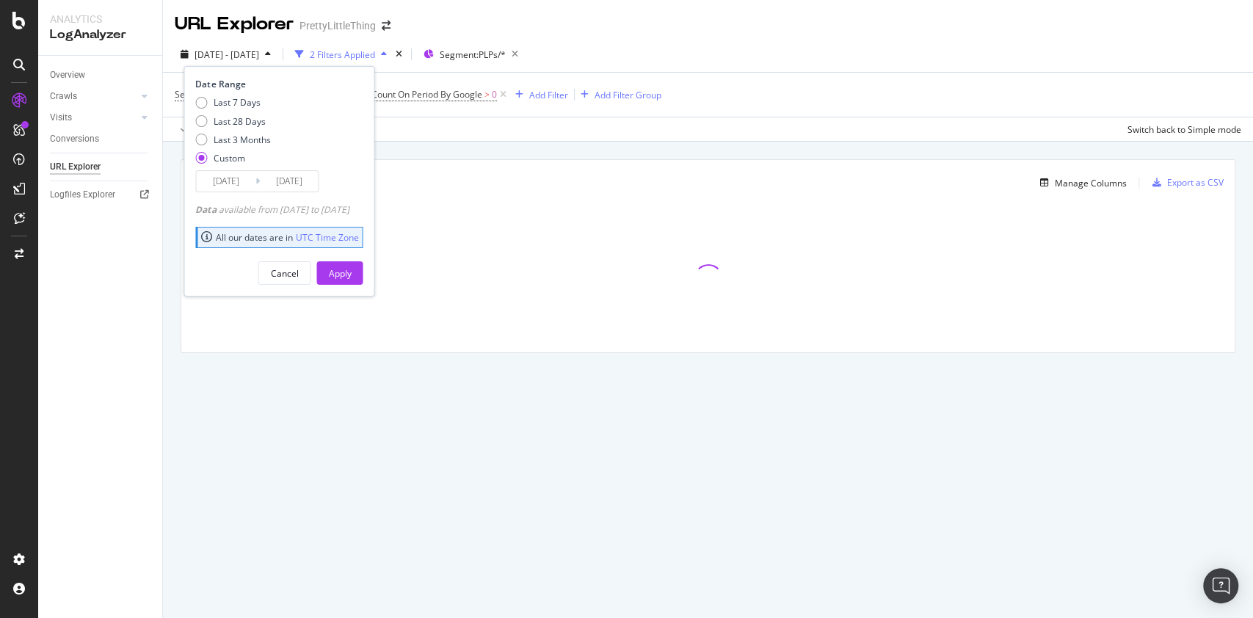
click at [239, 179] on input "2025/07/12" at bounding box center [225, 181] width 59 height 21
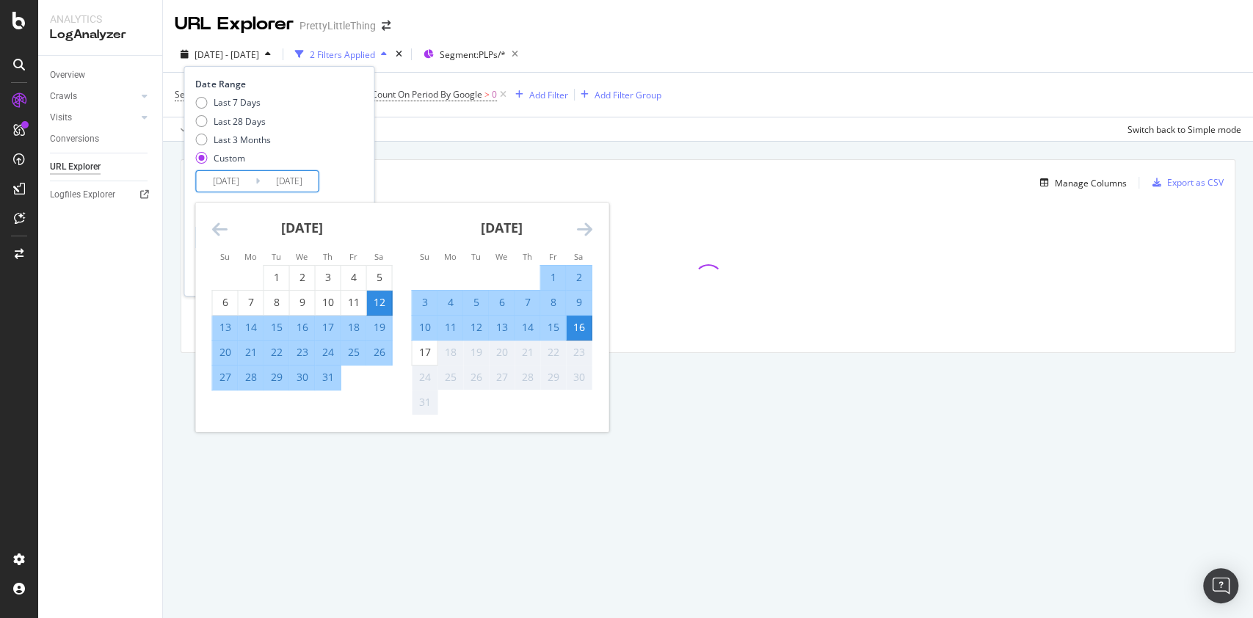
click at [223, 225] on icon "Move backward to switch to the previous month." at bounding box center [218, 229] width 15 height 18
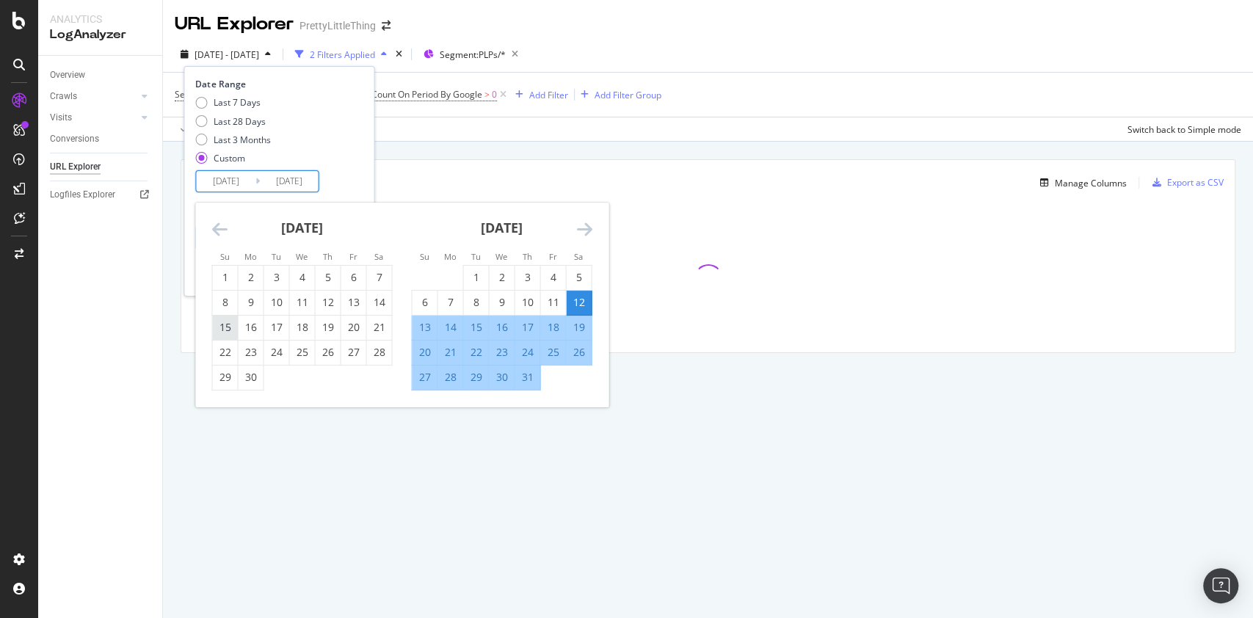
click at [222, 323] on div "15" at bounding box center [224, 327] width 25 height 15
type input "2025/06/15"
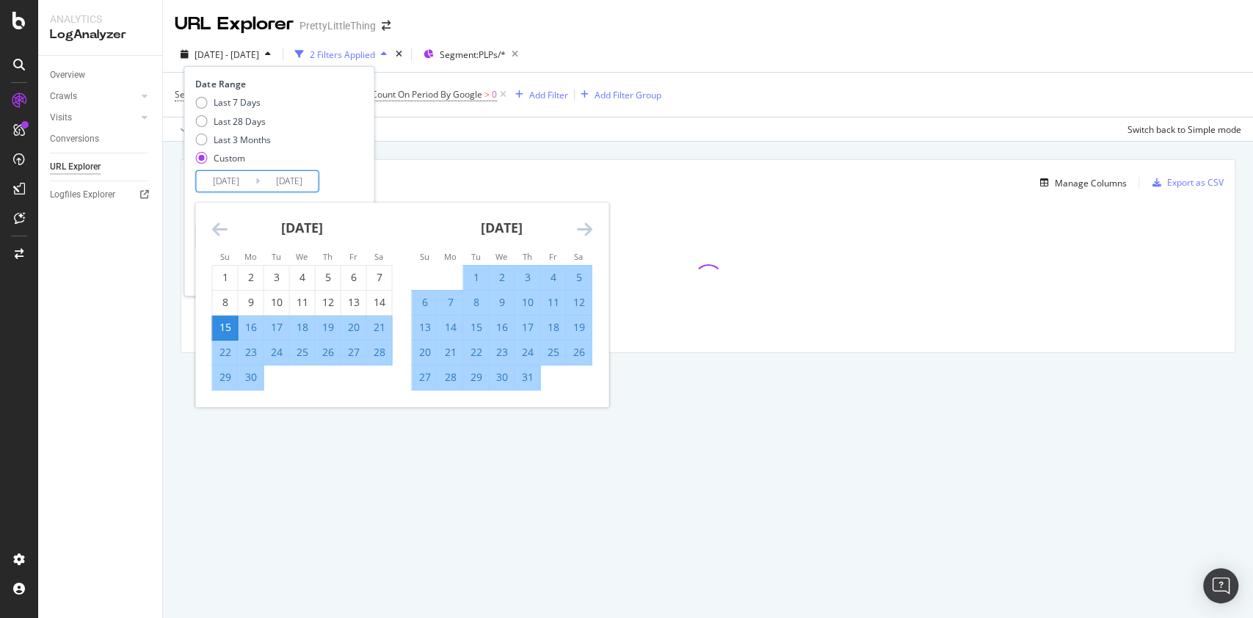
click at [552, 304] on div "11" at bounding box center [552, 302] width 25 height 15
type input "2025/07/11"
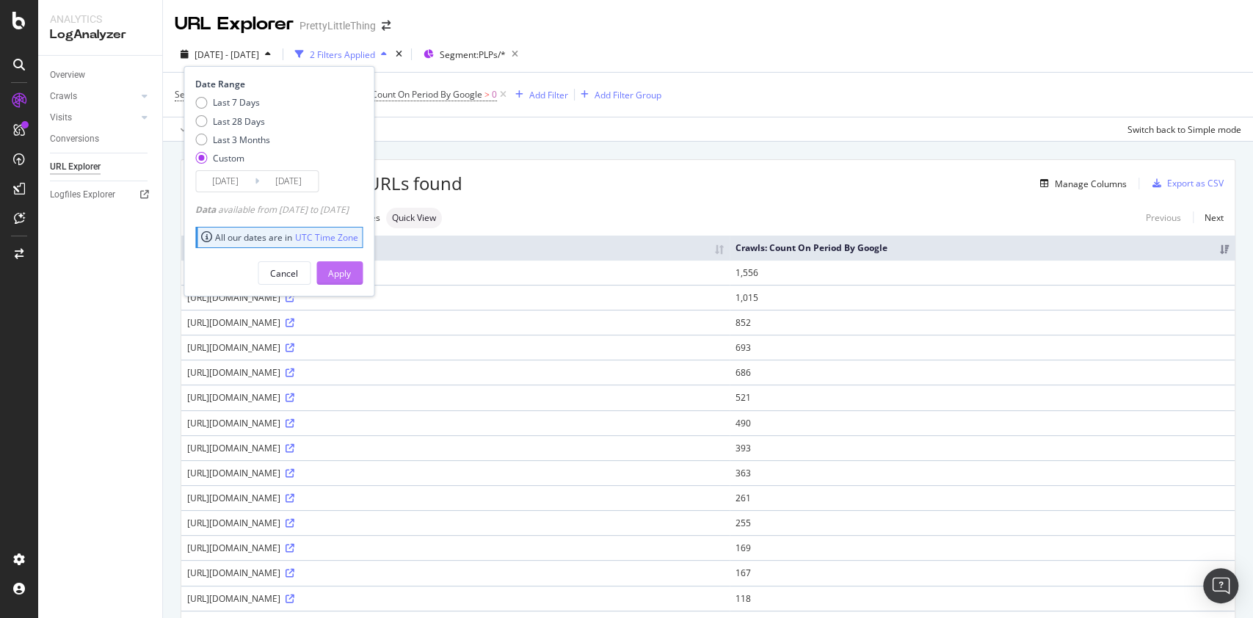
click at [351, 265] on div "Apply" at bounding box center [339, 273] width 23 height 22
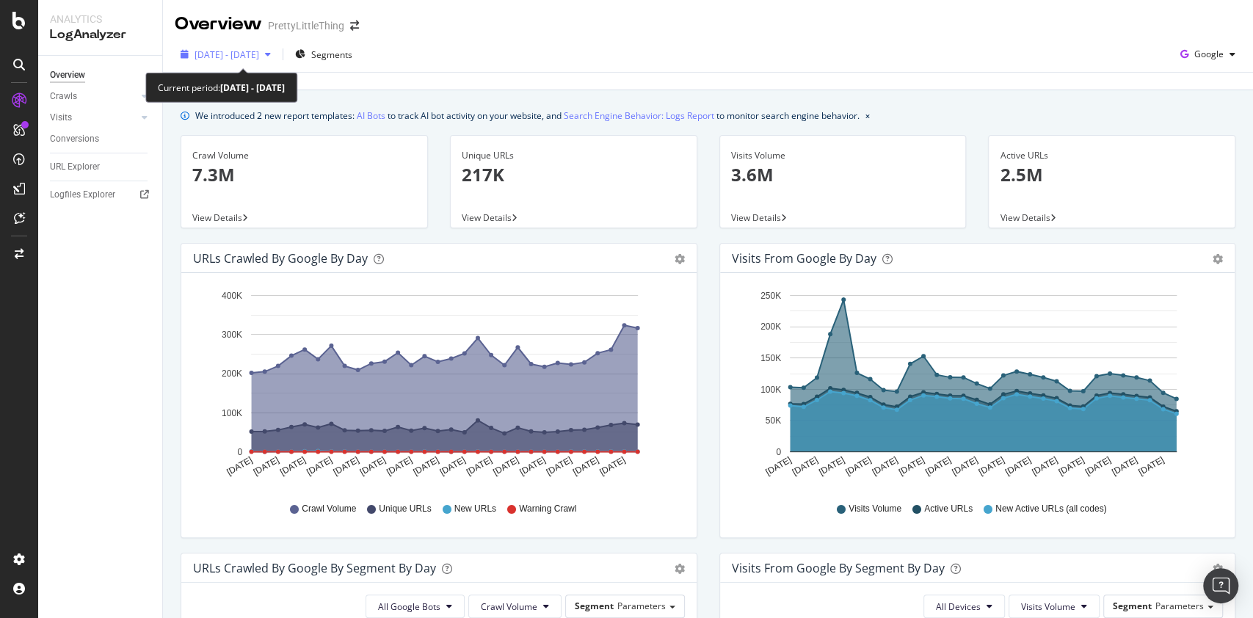
click at [259, 57] on span "2025 Jun. 13th - Jul. 12th" at bounding box center [227, 54] width 65 height 12
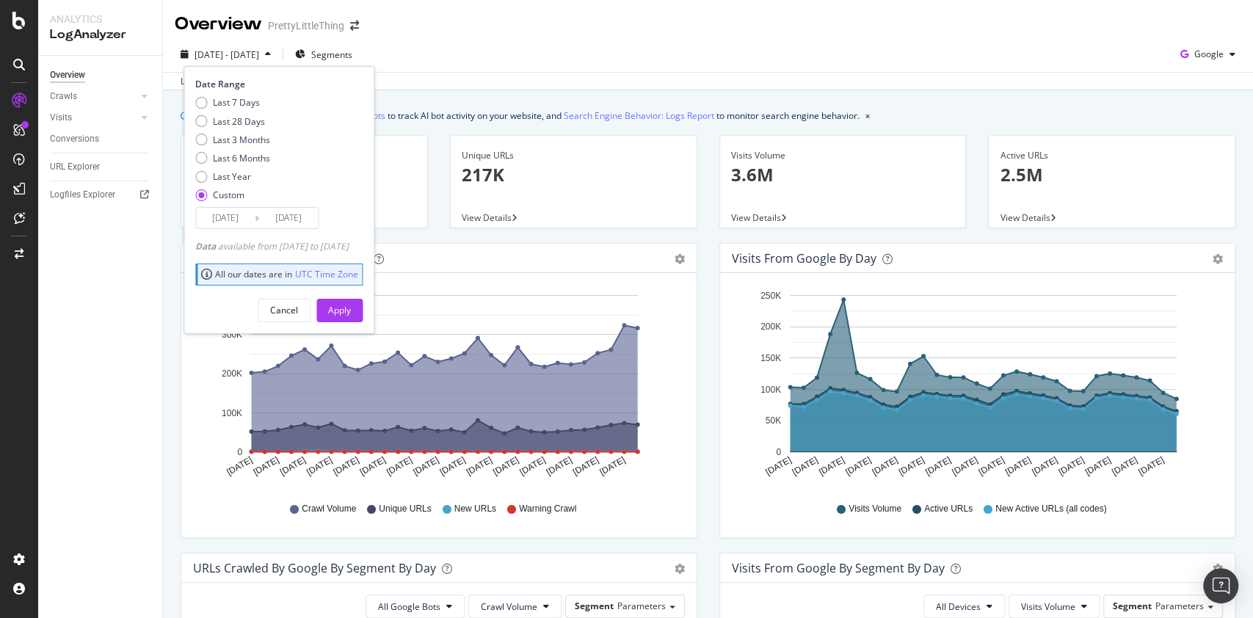
click at [237, 219] on input "2025/06/13" at bounding box center [225, 218] width 59 height 21
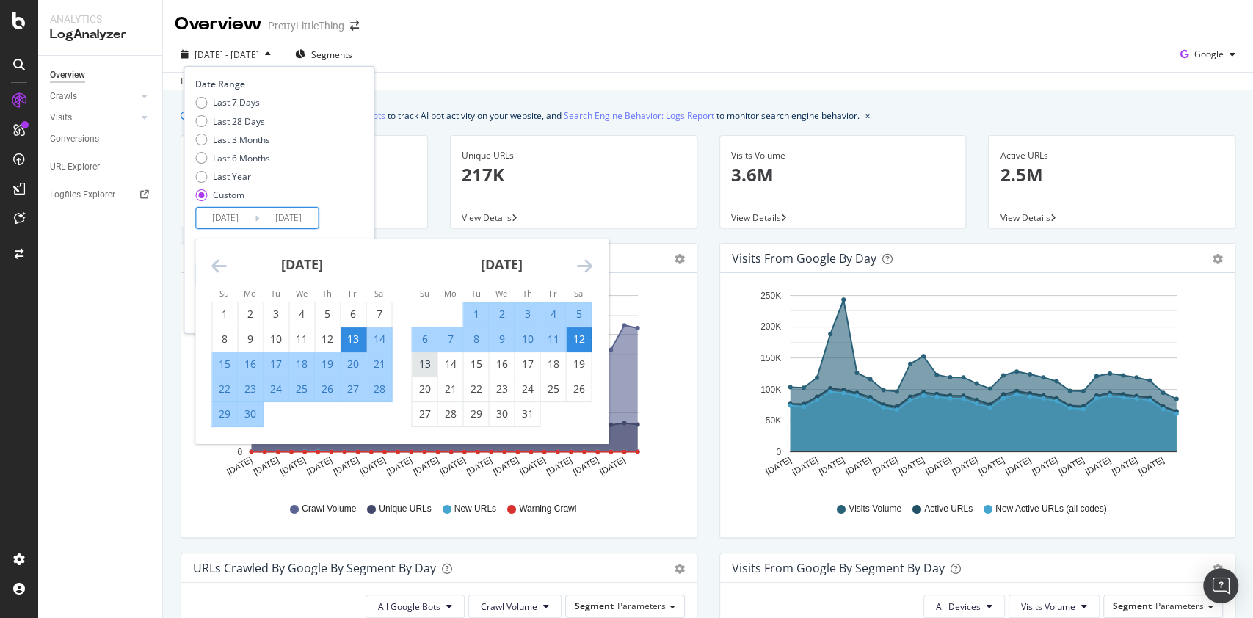
click at [423, 360] on div "13" at bounding box center [424, 364] width 25 height 15
type input "[DATE]"
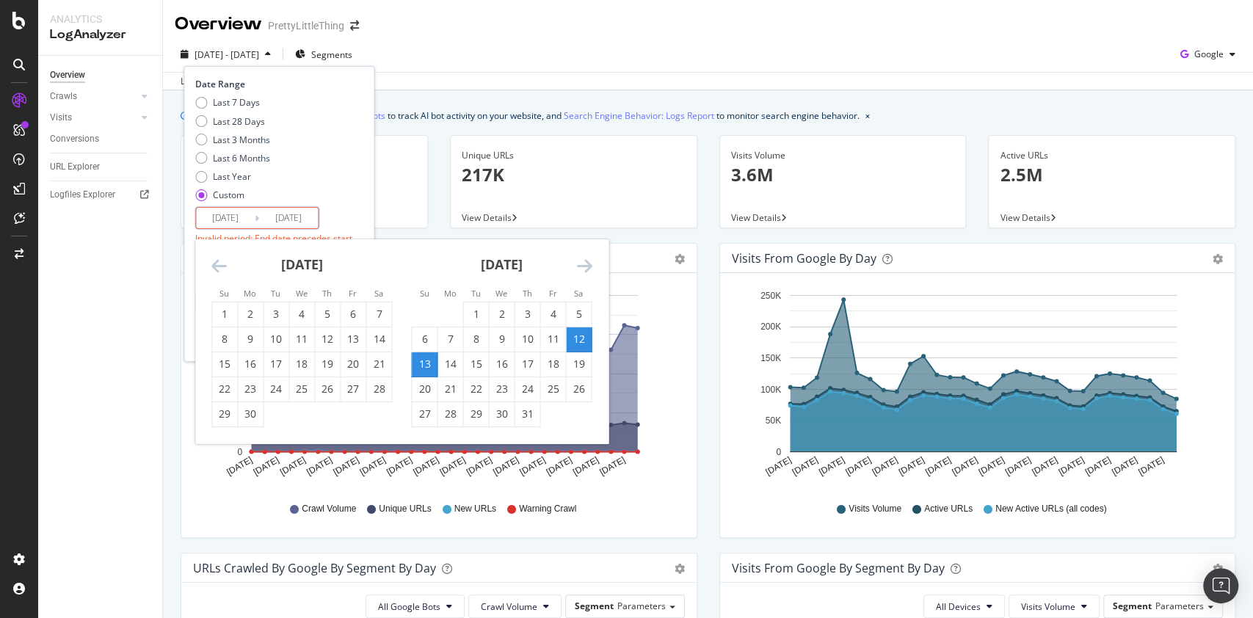
click at [582, 267] on icon "Move forward to switch to the next month." at bounding box center [583, 266] width 15 height 18
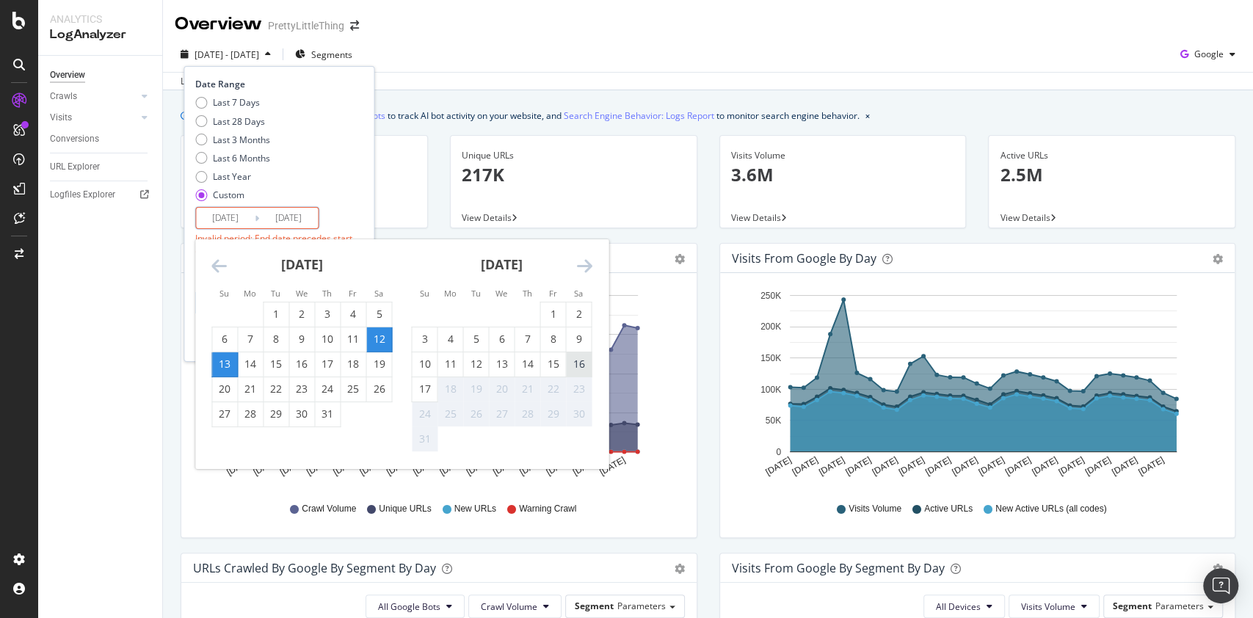
click at [579, 367] on div "16" at bounding box center [578, 364] width 25 height 15
type input "[DATE]"
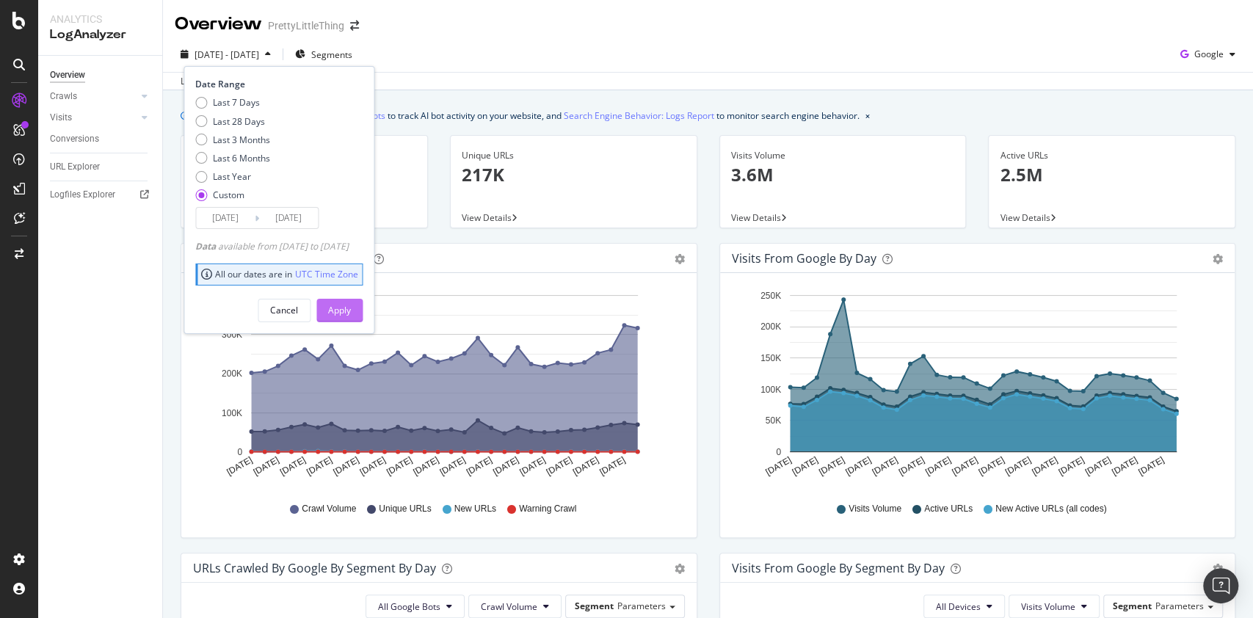
click at [351, 304] on div "Apply" at bounding box center [339, 310] width 23 height 12
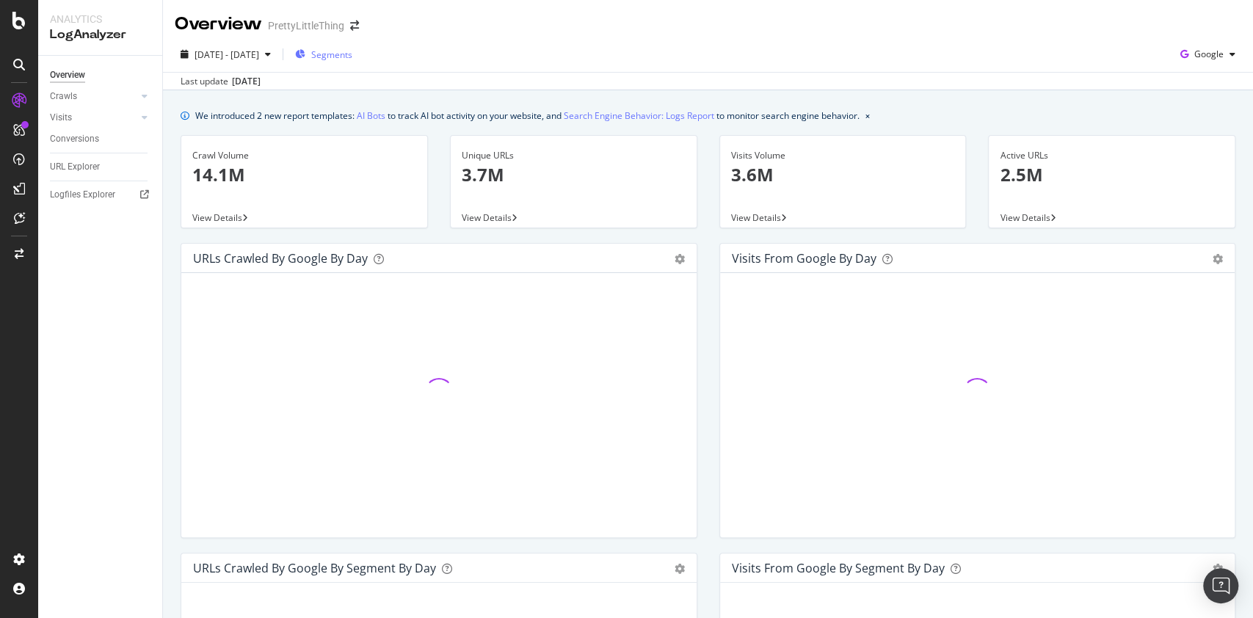
click at [352, 52] on span "Segments" at bounding box center [331, 54] width 41 height 12
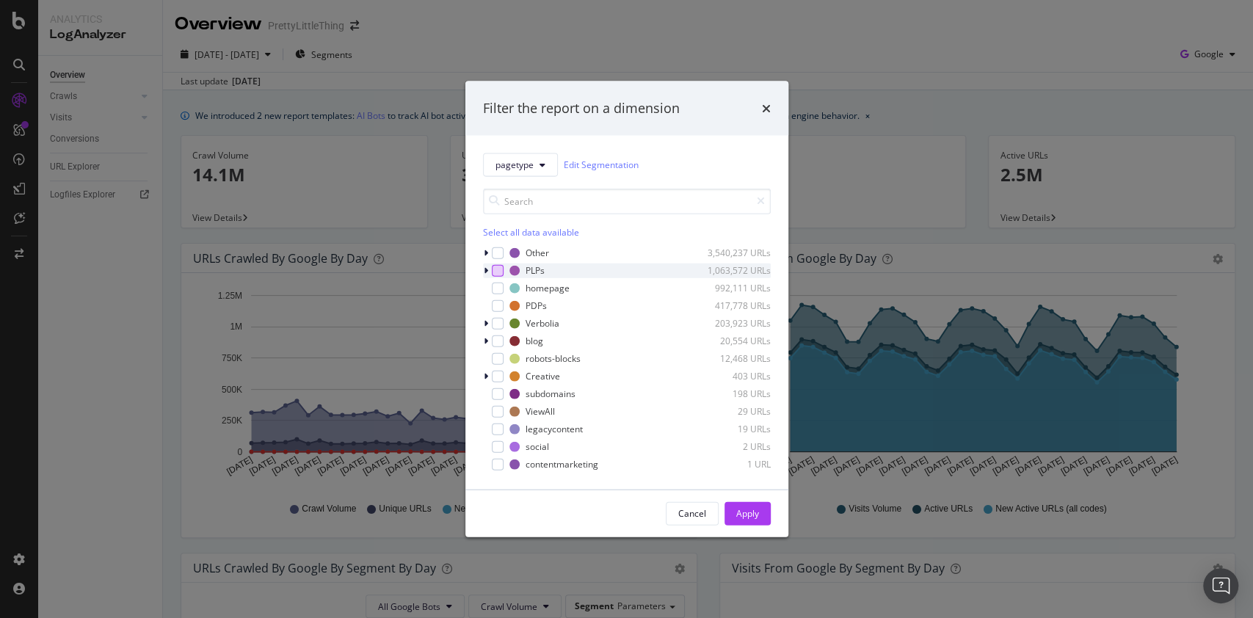
click at [495, 267] on div "modal" at bounding box center [498, 270] width 12 height 12
click at [745, 520] on div "Apply" at bounding box center [747, 513] width 23 height 22
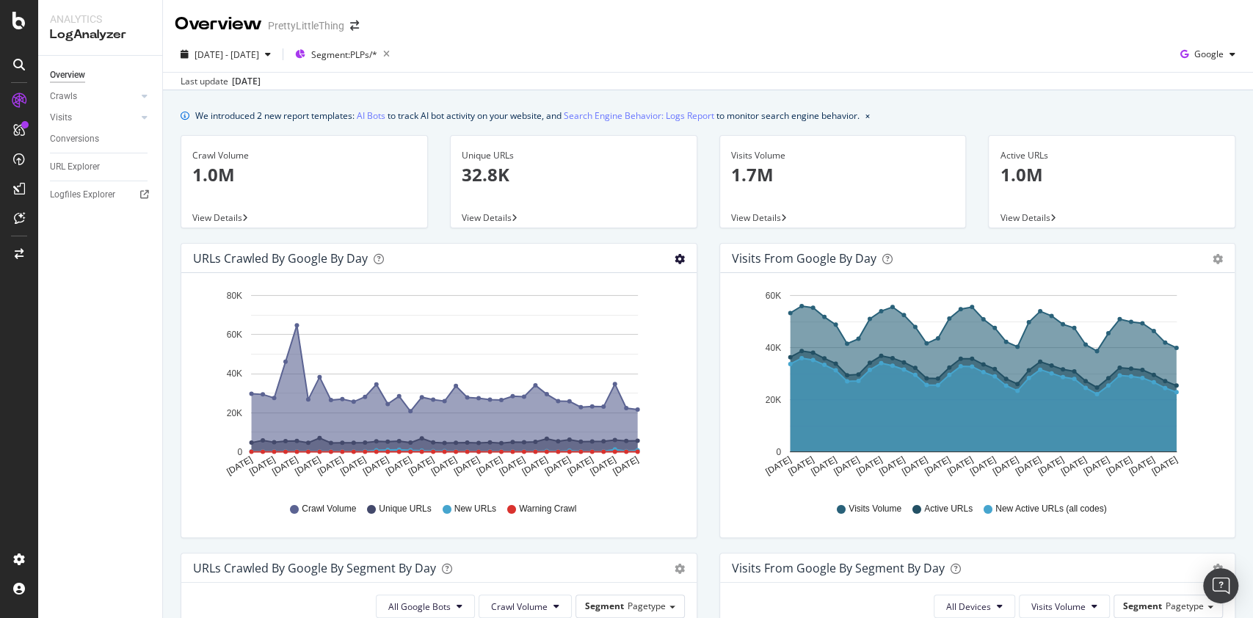
click at [675, 258] on icon "gear" at bounding box center [680, 259] width 10 height 10
click at [655, 367] on icon "Jul 13 2025 Jul 15 2025 Jul 17 2025 Jul 19 2025 Jul 21 2025 Jul 23 2025 Jul 25 …" at bounding box center [435, 387] width 484 height 204
click at [675, 254] on icon "gear" at bounding box center [680, 259] width 10 height 10
click at [601, 324] on span "Table" at bounding box center [637, 319] width 116 height 22
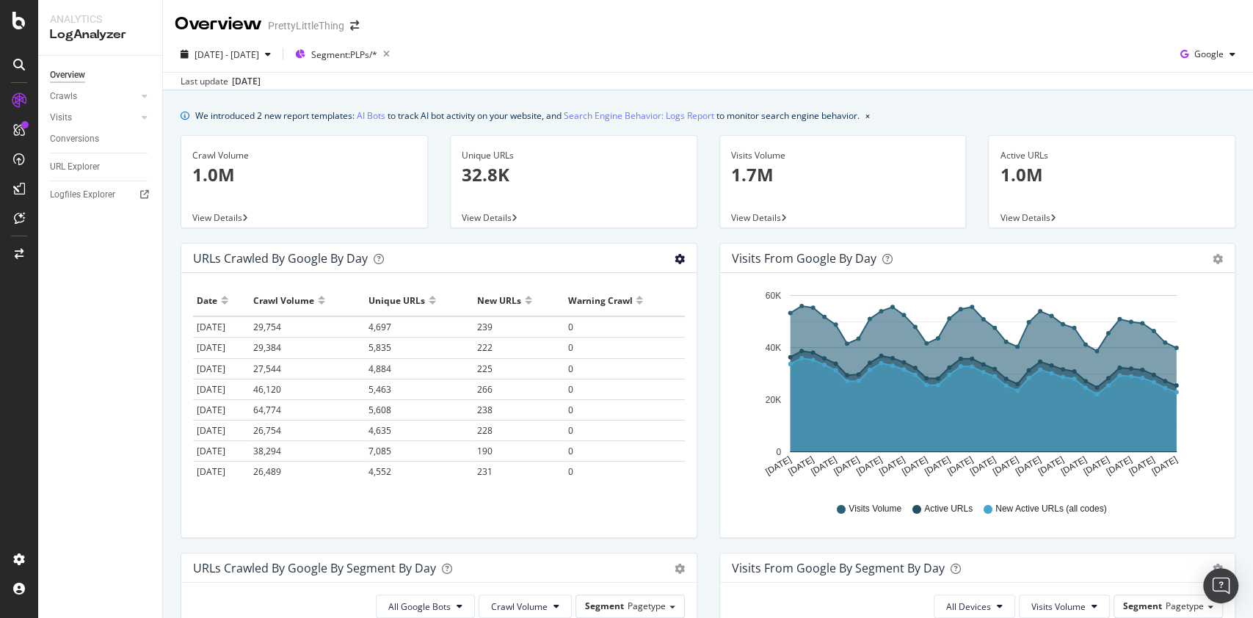
click at [675, 261] on icon "gear" at bounding box center [680, 259] width 10 height 10
click at [615, 290] on span "Area" at bounding box center [637, 289] width 116 height 22
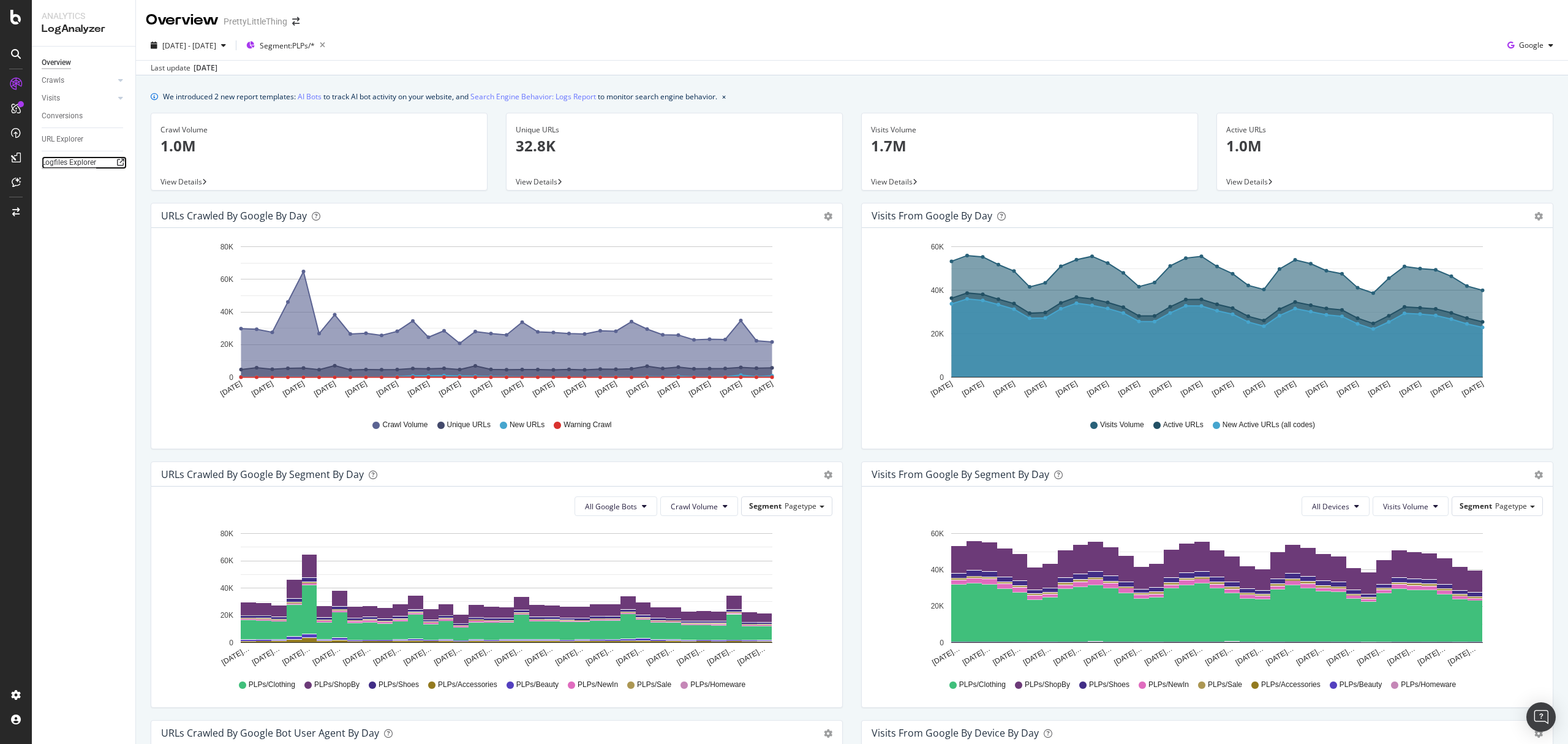
click at [71, 158] on div "Logfiles Explorer" at bounding box center [68, 162] width 54 height 13
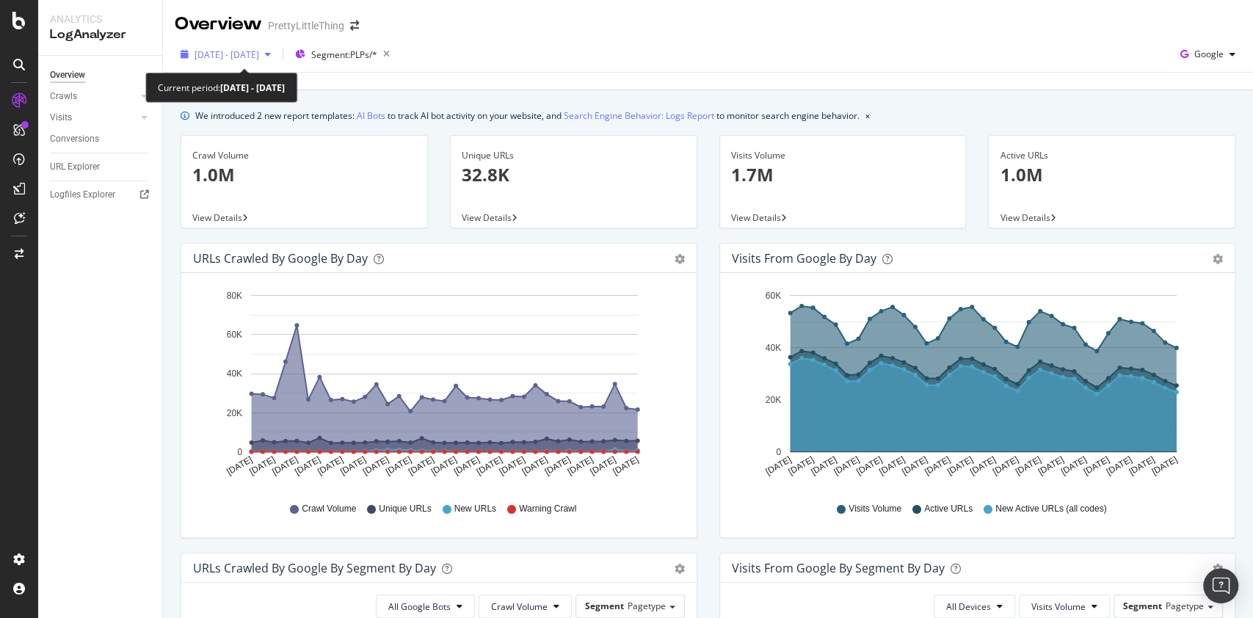
click at [228, 57] on span "[DATE] - [DATE]" at bounding box center [227, 54] width 65 height 12
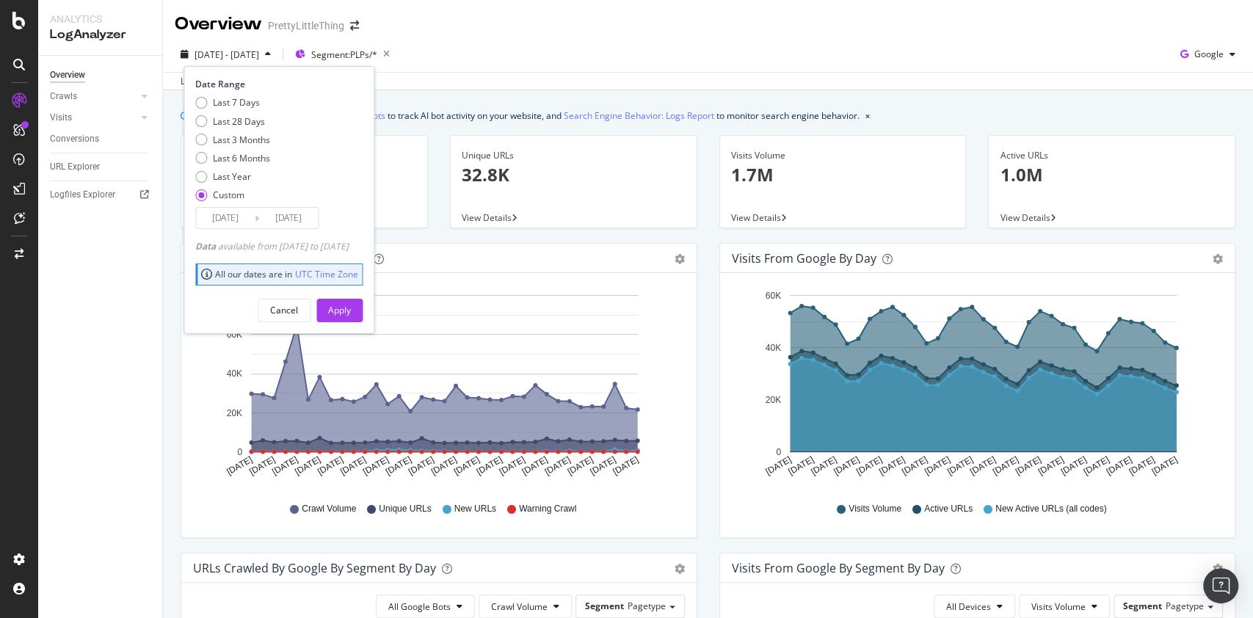
click at [241, 218] on input "[DATE]" at bounding box center [225, 218] width 59 height 21
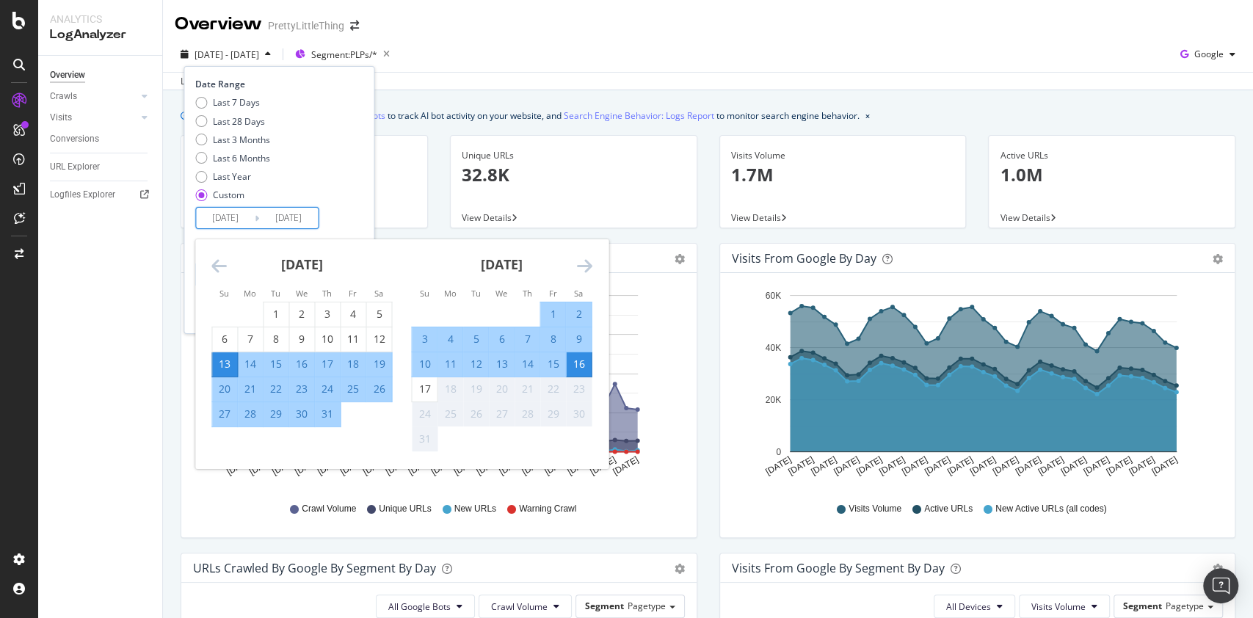
click at [222, 263] on icon "Move backward to switch to the previous month." at bounding box center [218, 266] width 15 height 18
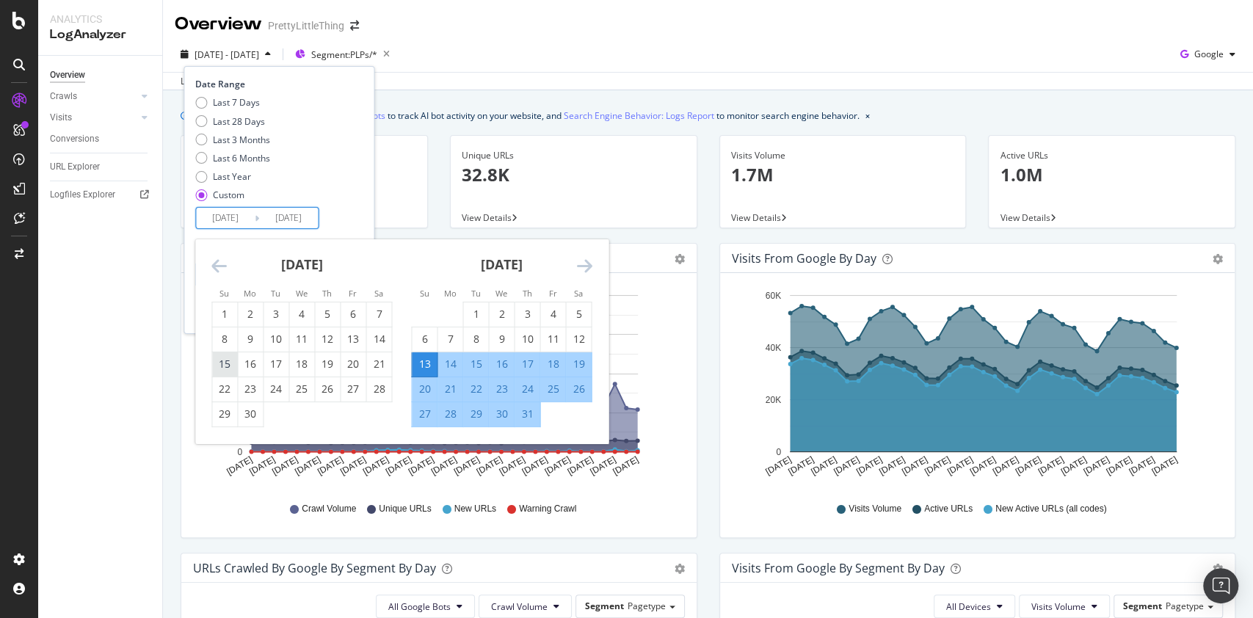
click at [225, 367] on div "15" at bounding box center [224, 364] width 25 height 15
type input "[DATE]"
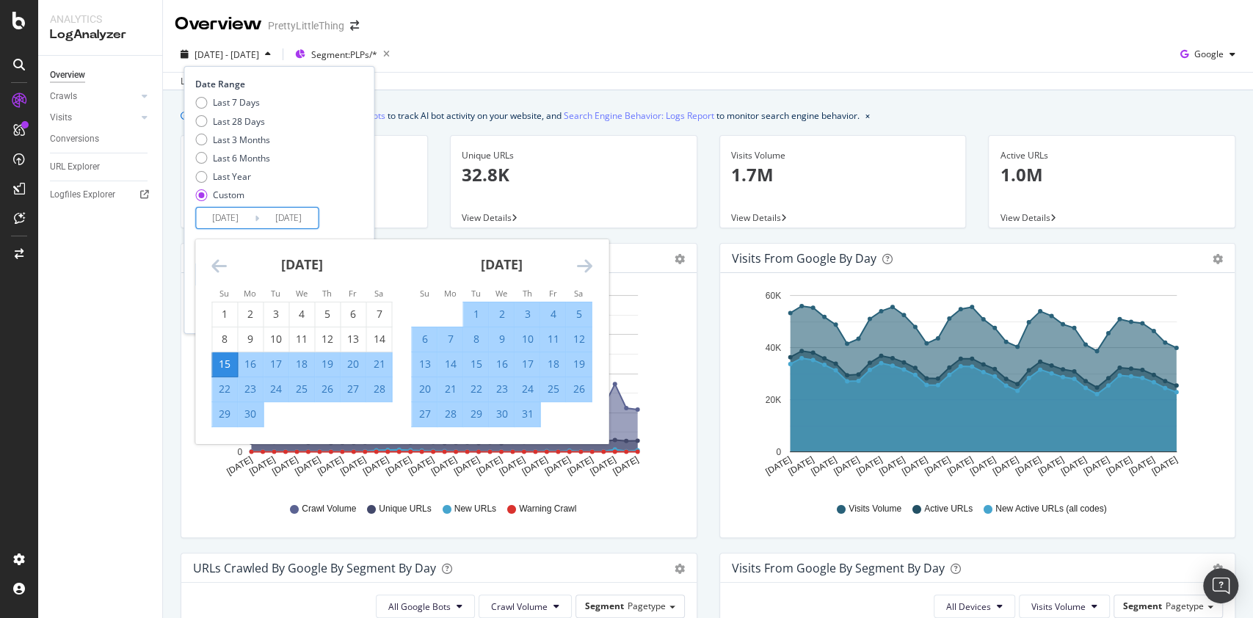
click at [582, 341] on div "12" at bounding box center [578, 339] width 25 height 15
type input "[DATE]"
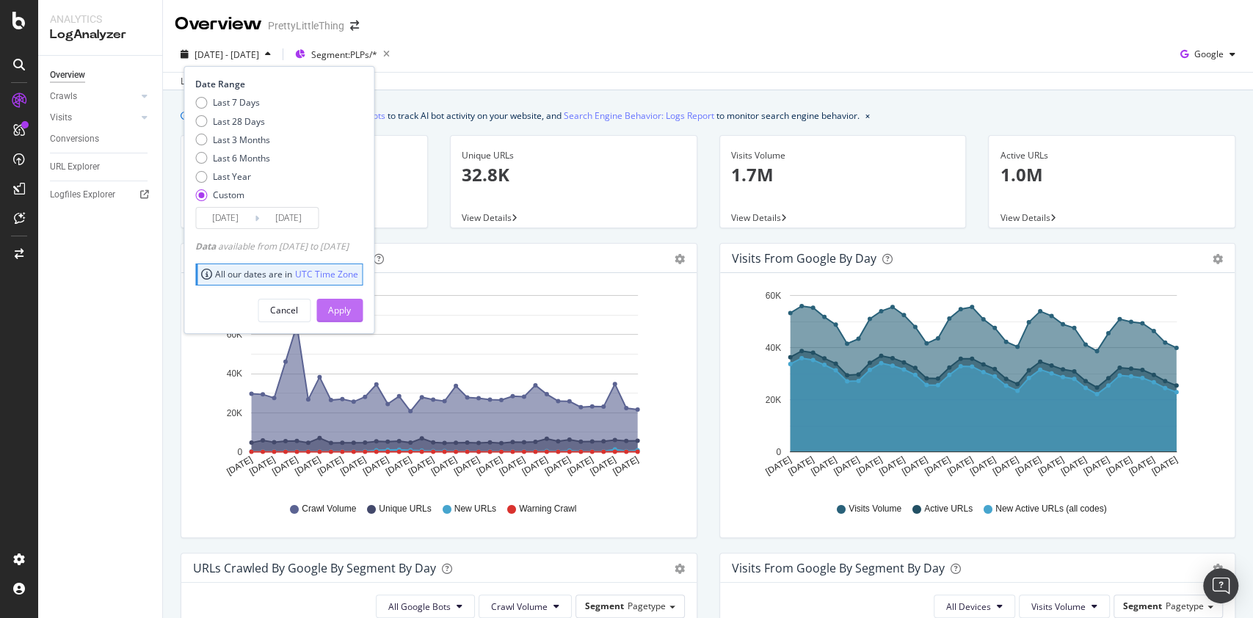
click at [363, 311] on button "Apply" at bounding box center [339, 310] width 46 height 23
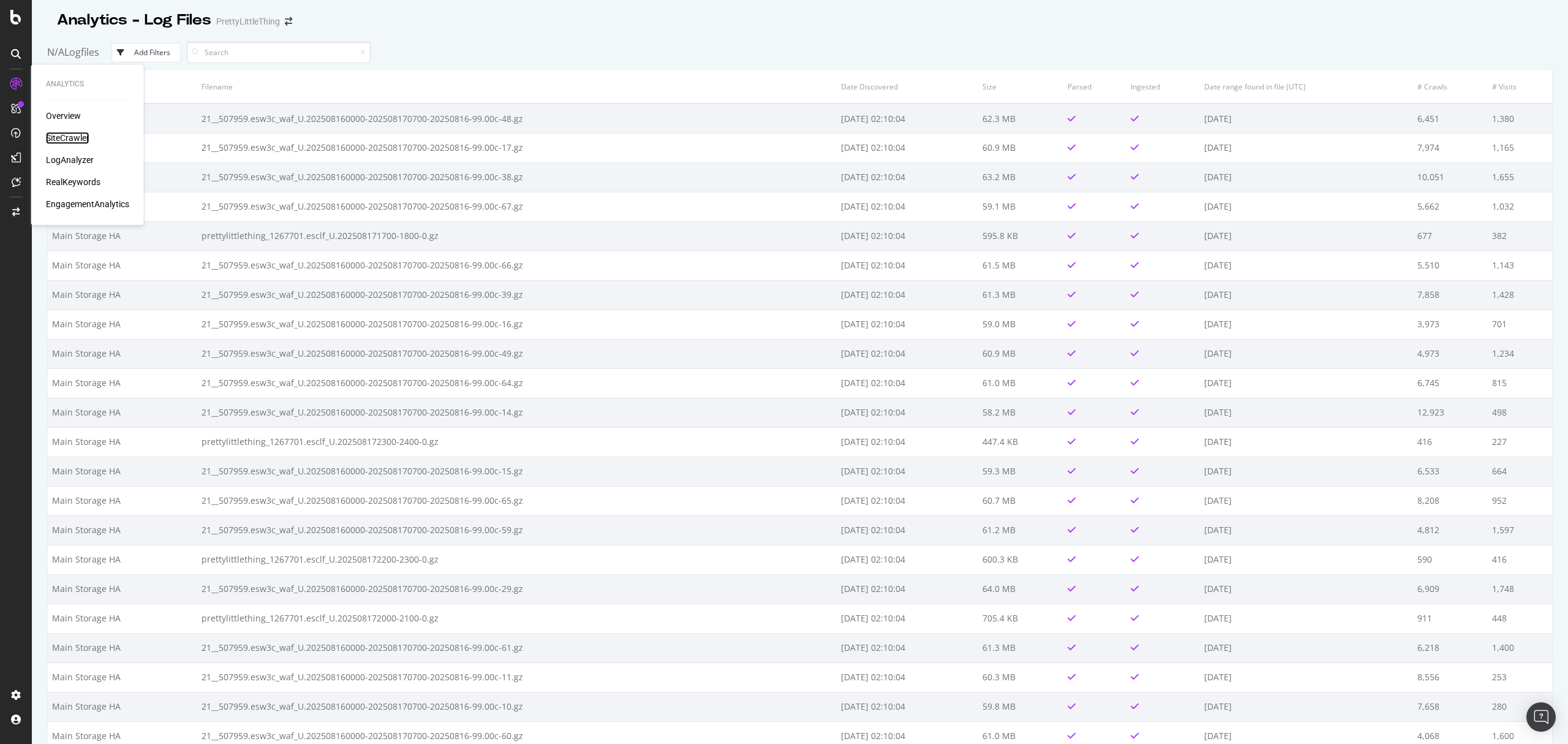
click at [72, 136] on div "SiteCrawler" at bounding box center [68, 138] width 43 height 13
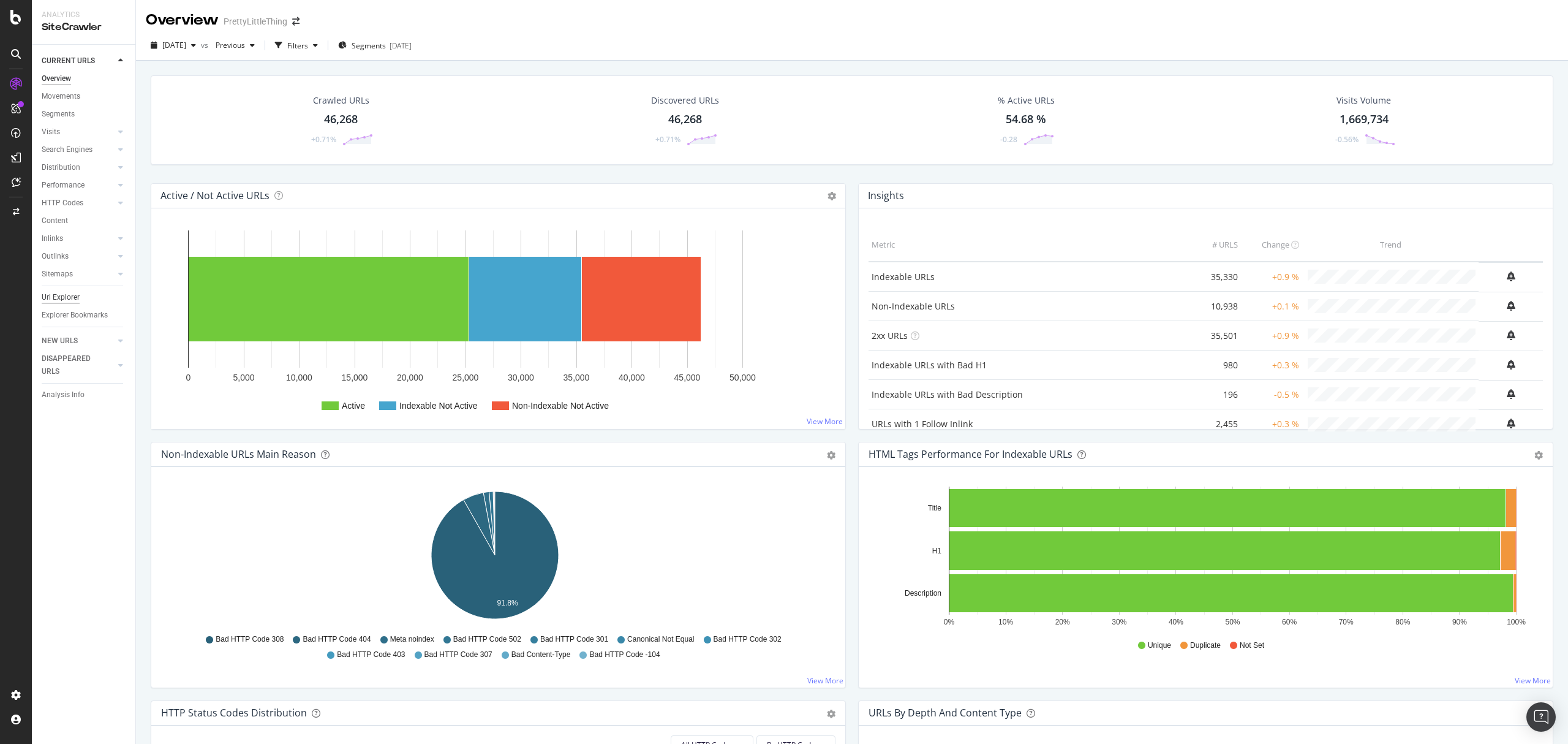
click at [66, 299] on div "Url Explorer" at bounding box center [61, 297] width 38 height 13
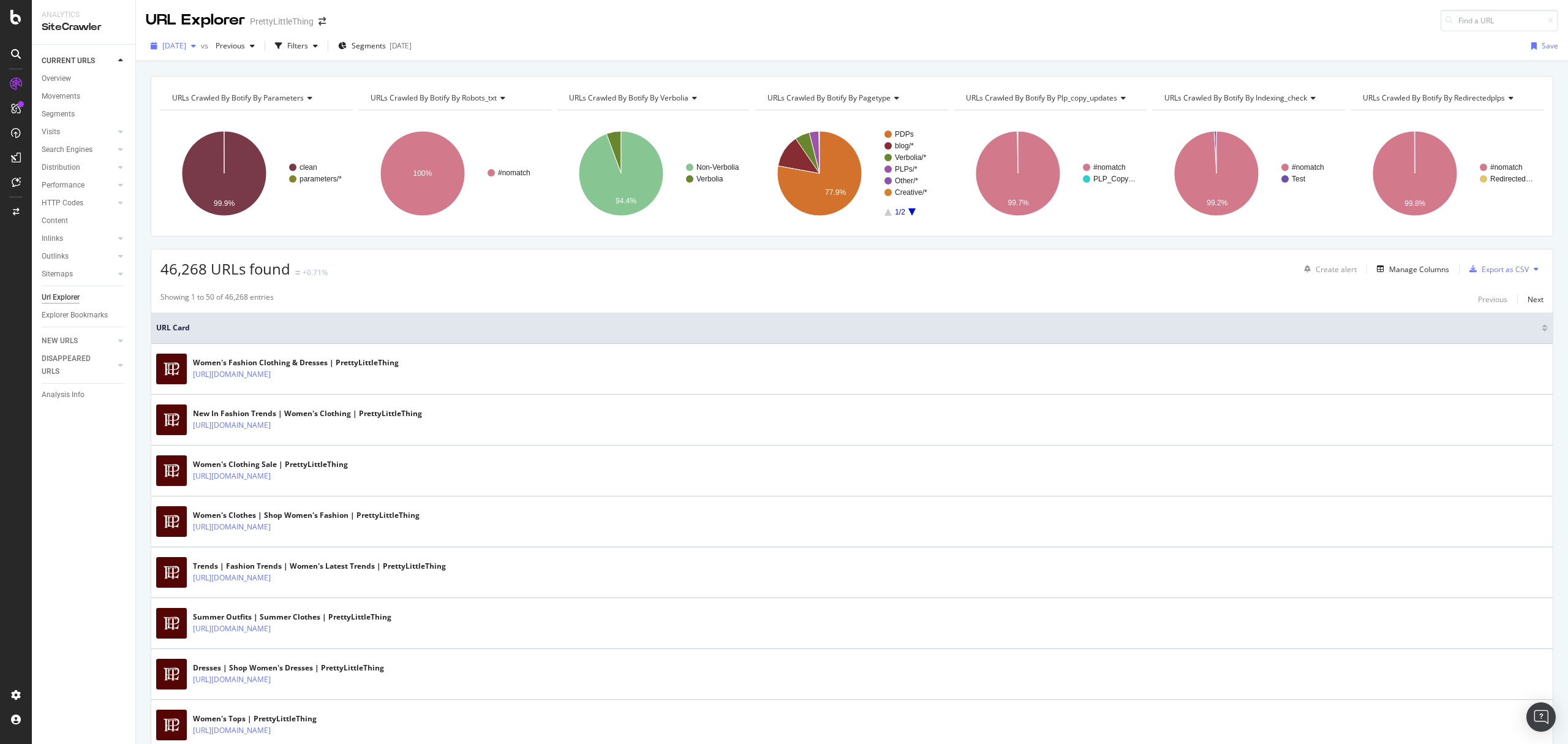
click at [186, 44] on span "[DATE]" at bounding box center [174, 45] width 24 height 10
click at [215, 114] on div "[DATE]" at bounding box center [196, 113] width 63 height 11
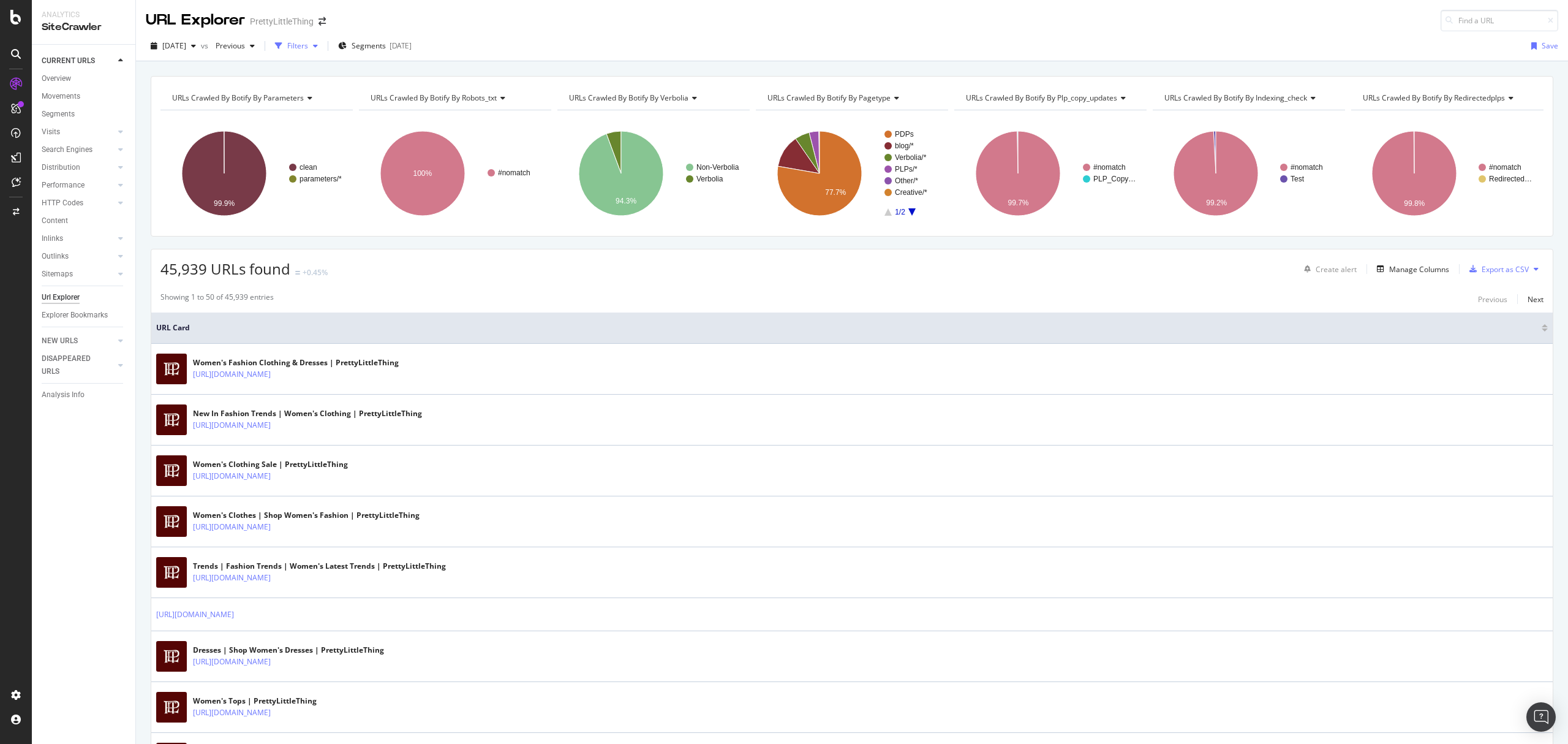
click at [308, 45] on div "Filters" at bounding box center [297, 45] width 21 height 10
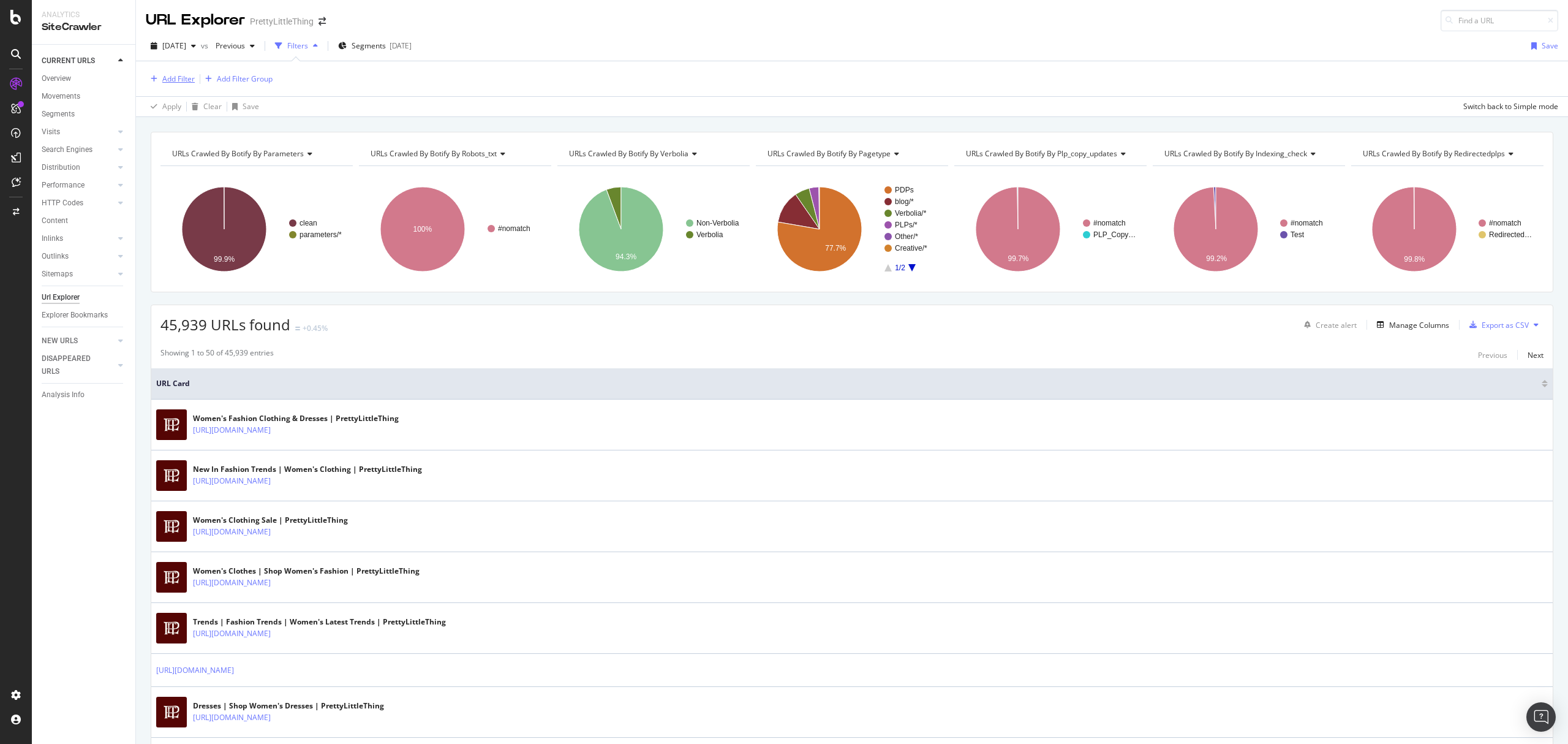
click at [185, 79] on div "Add Filter" at bounding box center [179, 78] width 33 height 10
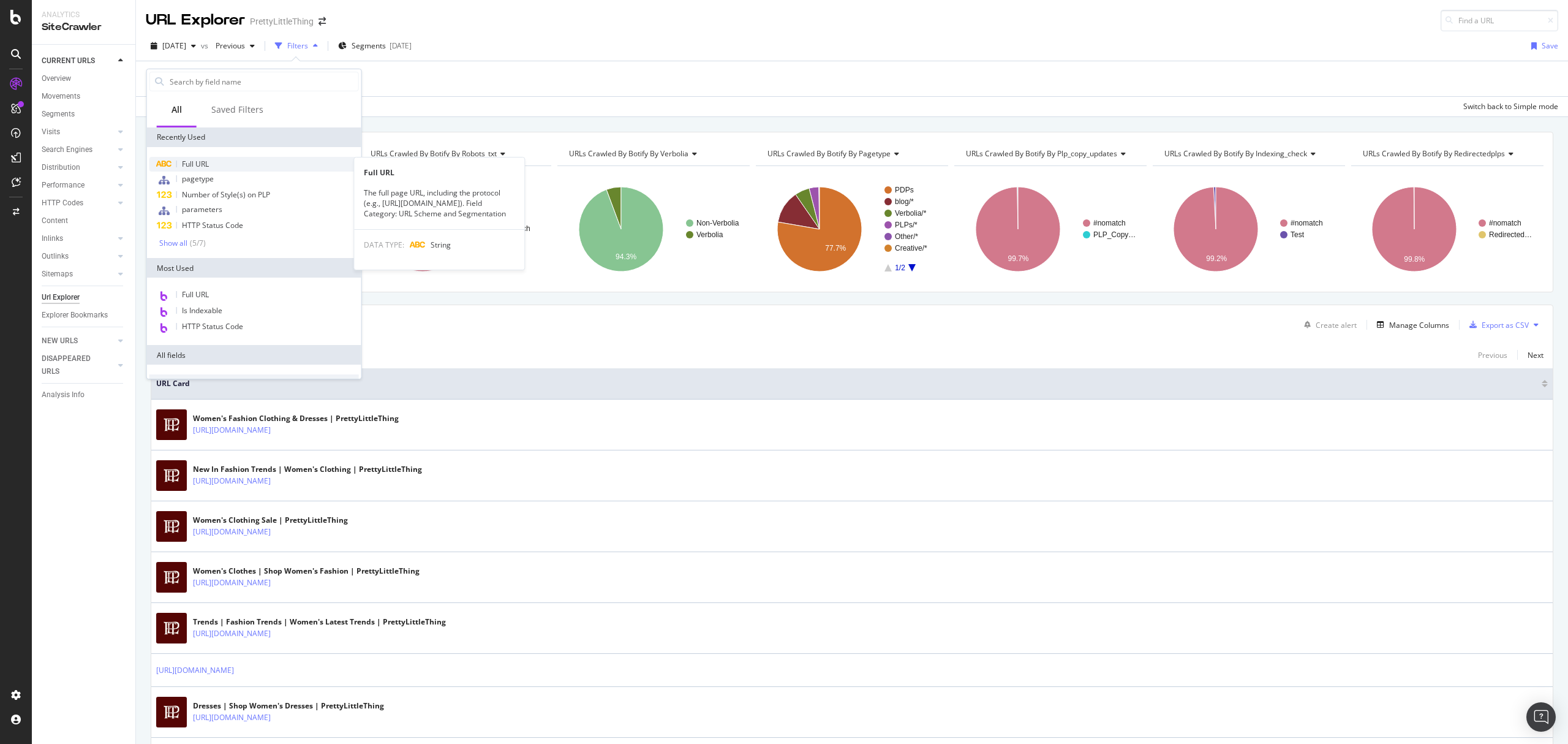
click at [199, 170] on div "Full URL" at bounding box center [254, 164] width 209 height 15
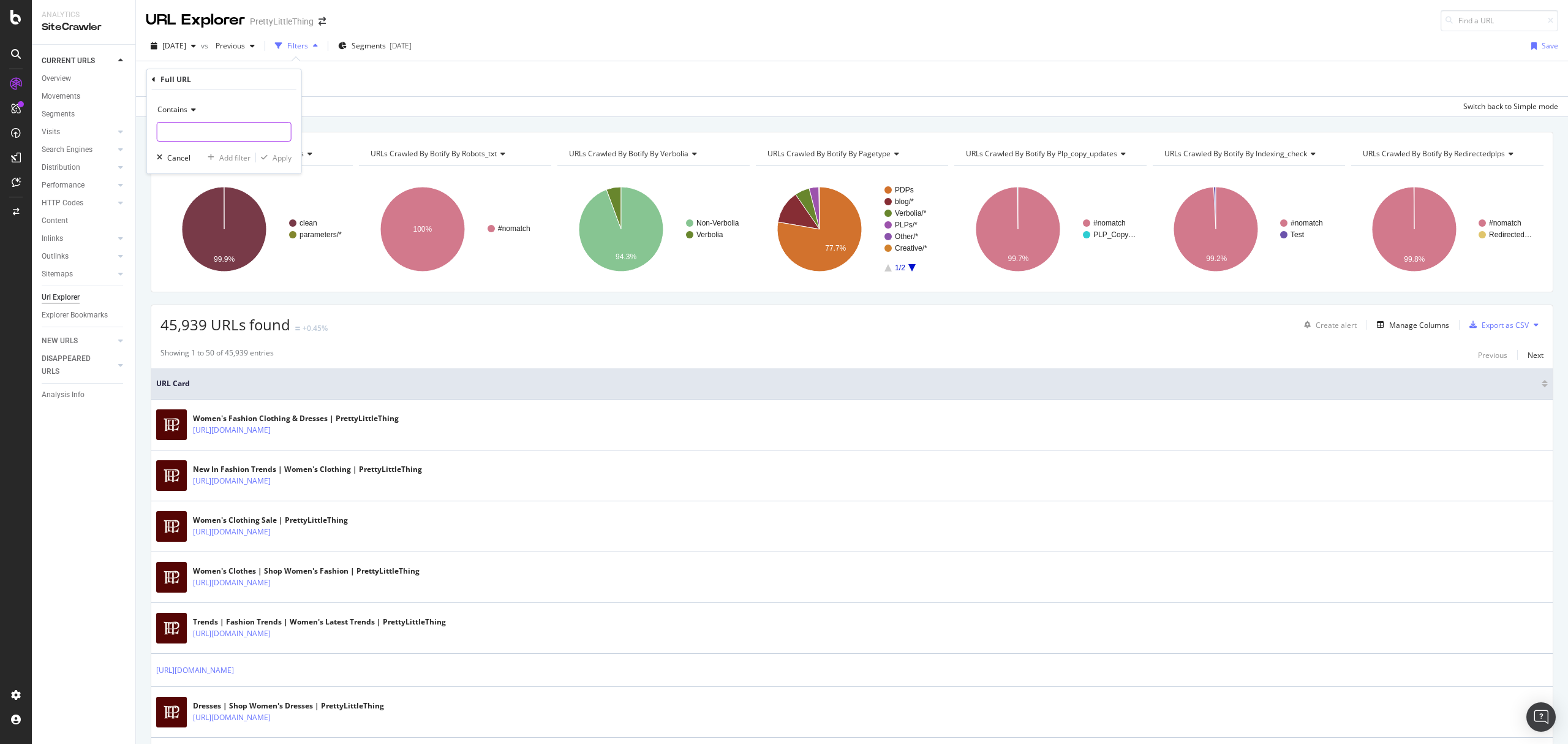
click at [211, 136] on input "text" at bounding box center [224, 131] width 134 height 19
type input "metrics"
click at [282, 153] on div "Apply" at bounding box center [282, 158] width 19 height 10
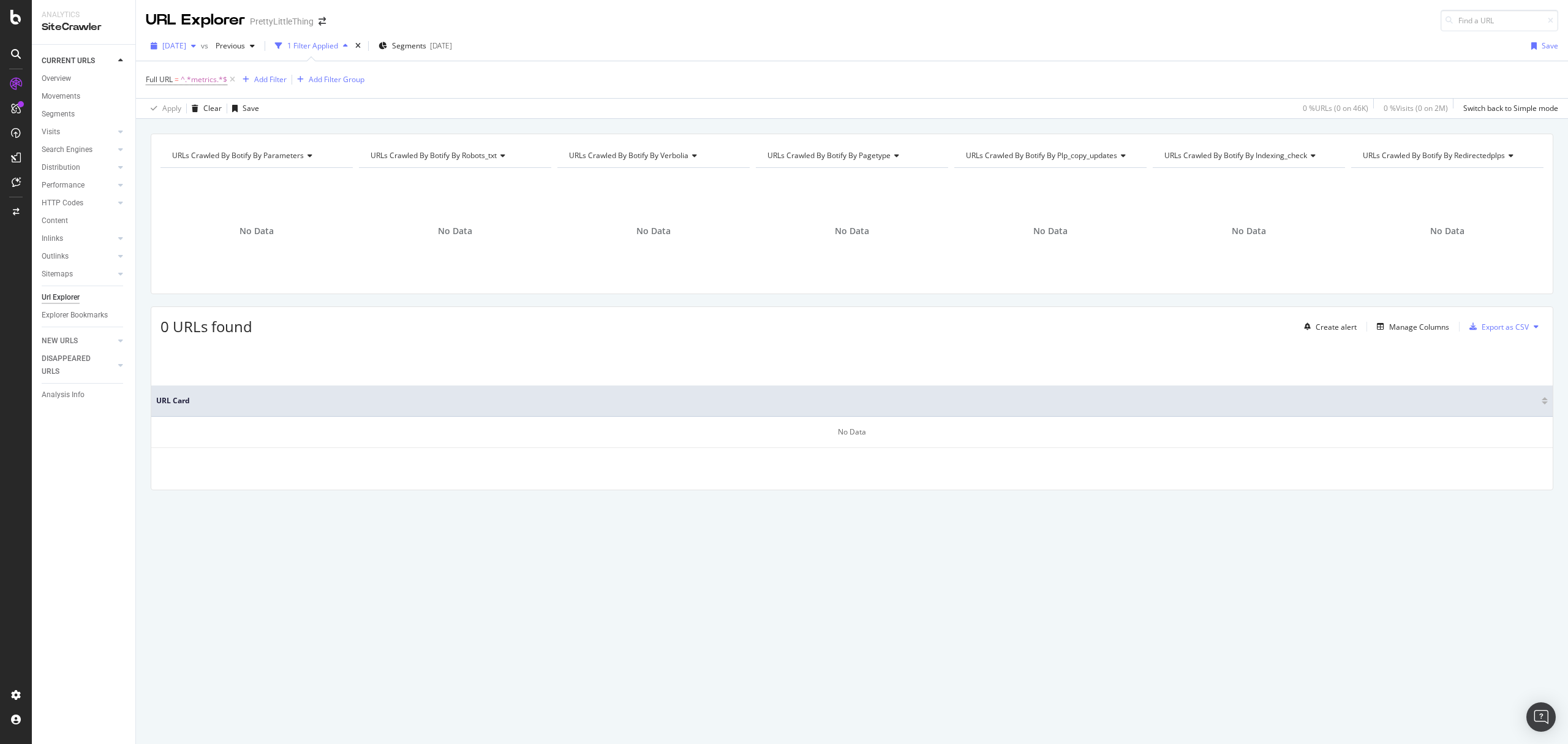
click at [186, 49] on span "[DATE]" at bounding box center [174, 45] width 24 height 10
click at [209, 92] on div "[DATE]" at bounding box center [196, 90] width 63 height 11
